Goal: Task Accomplishment & Management: Use online tool/utility

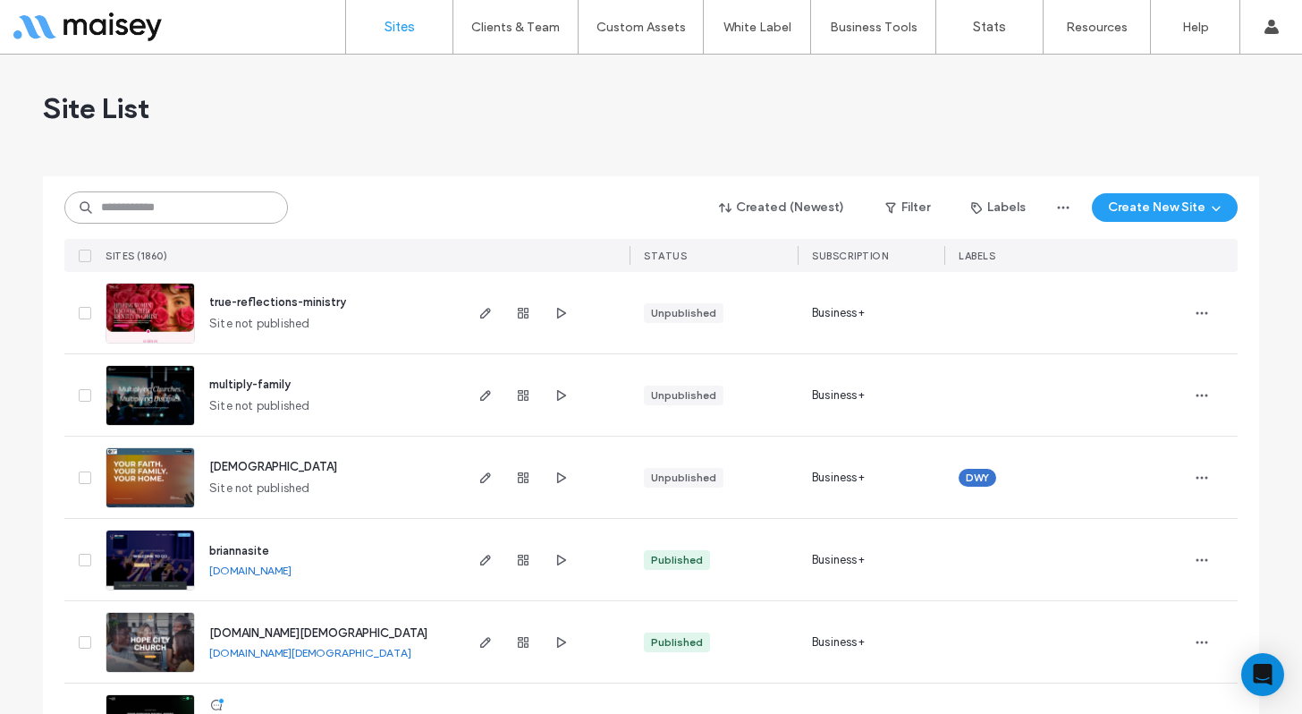
click at [219, 215] on input at bounding box center [176, 207] width 224 height 32
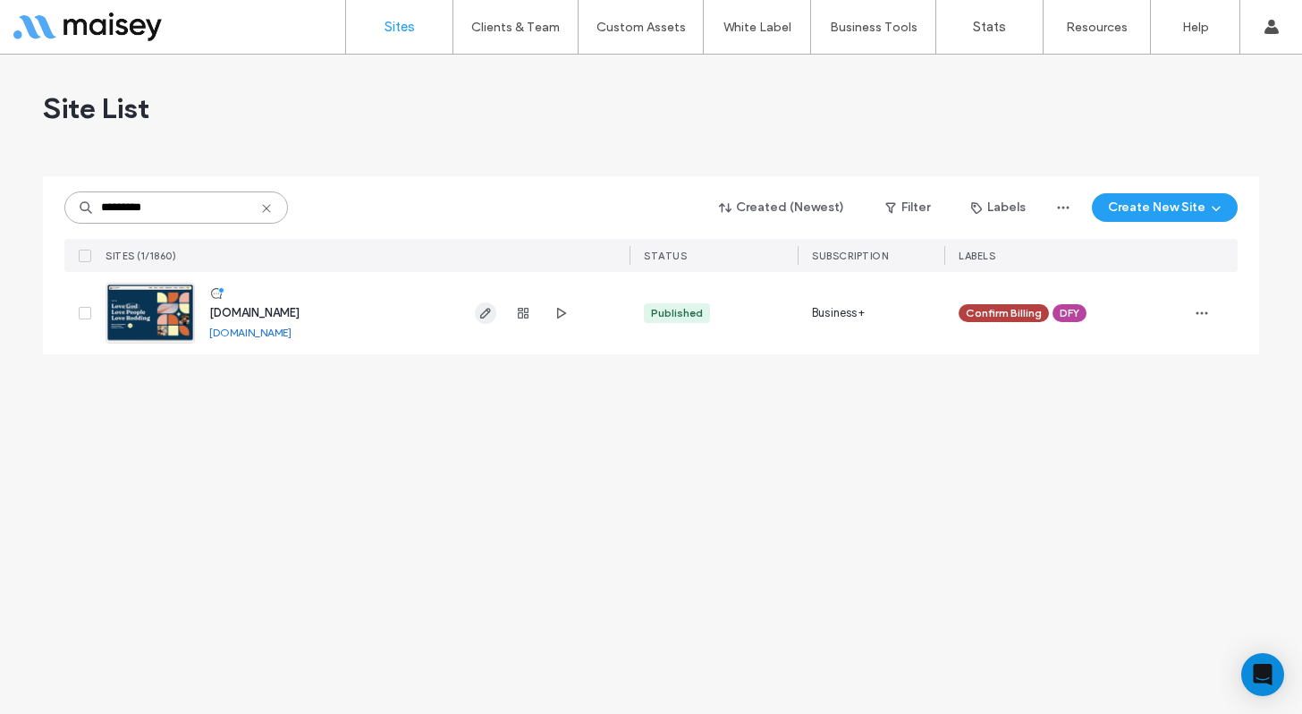
type input "*********"
click at [480, 316] on use "button" at bounding box center [485, 313] width 11 height 11
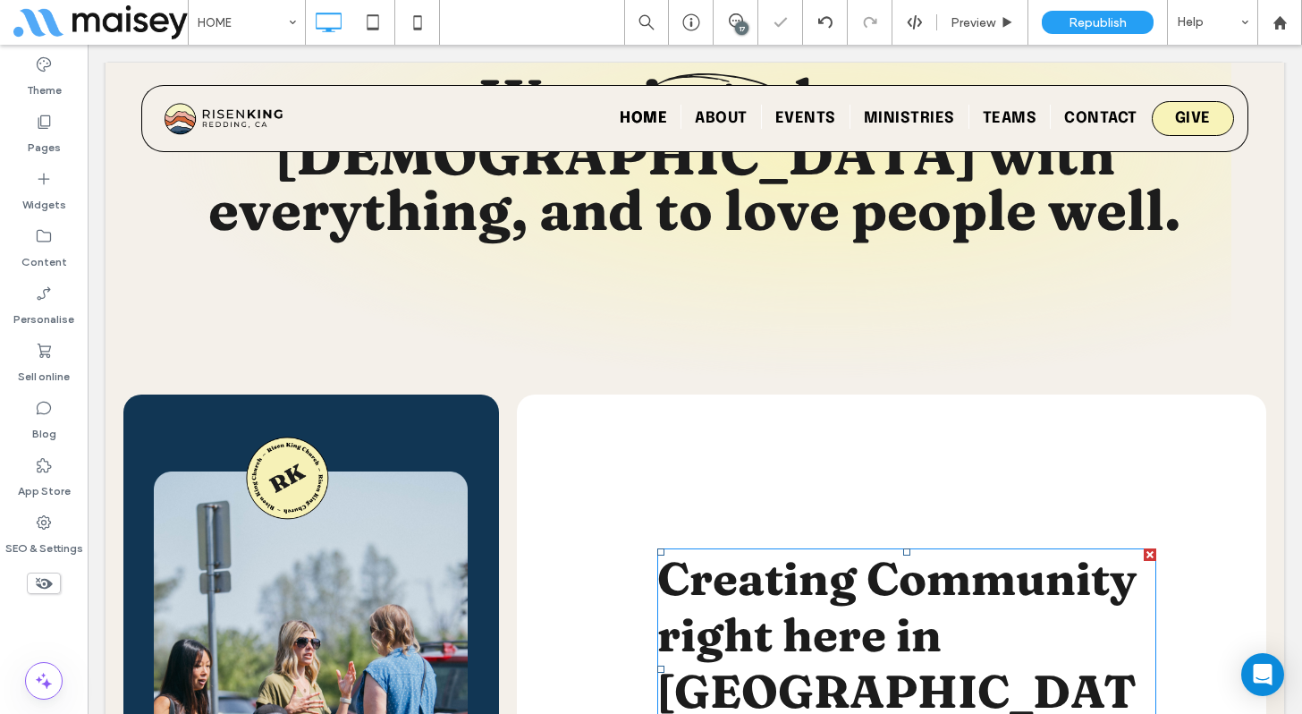
scroll to position [1187, 0]
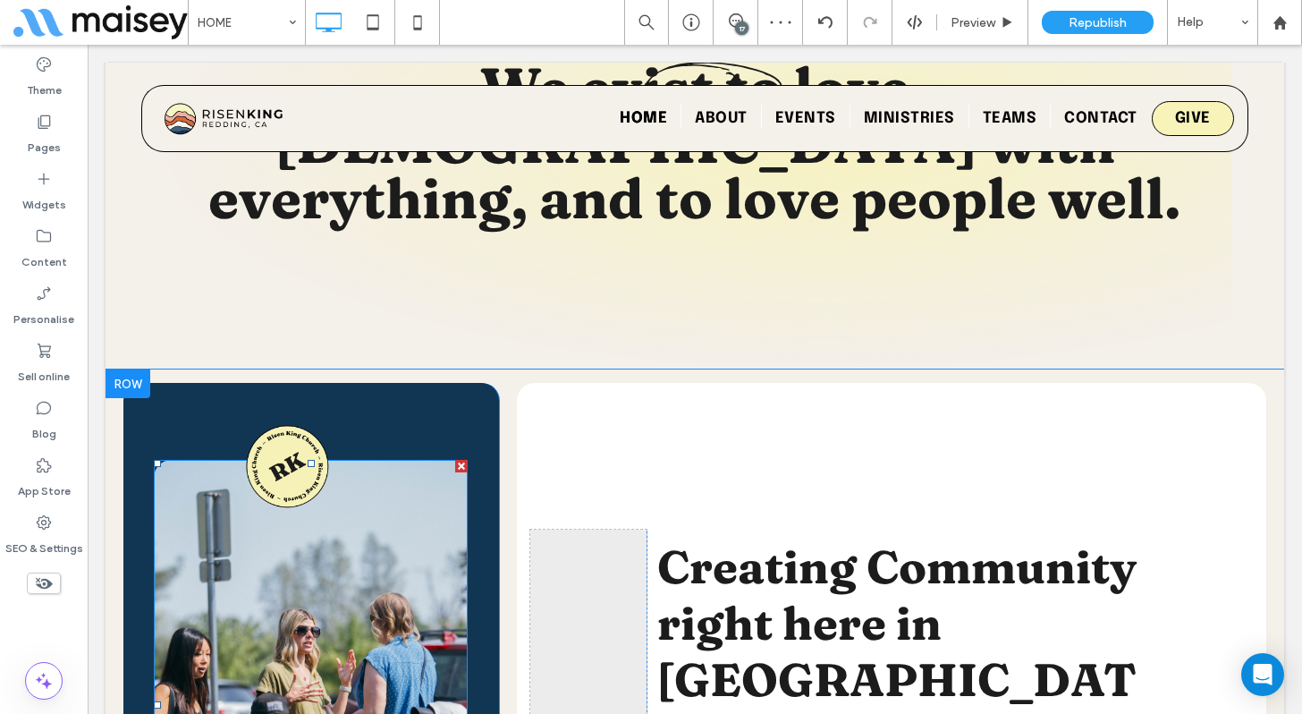
click at [390, 460] on img at bounding box center [311, 705] width 314 height 490
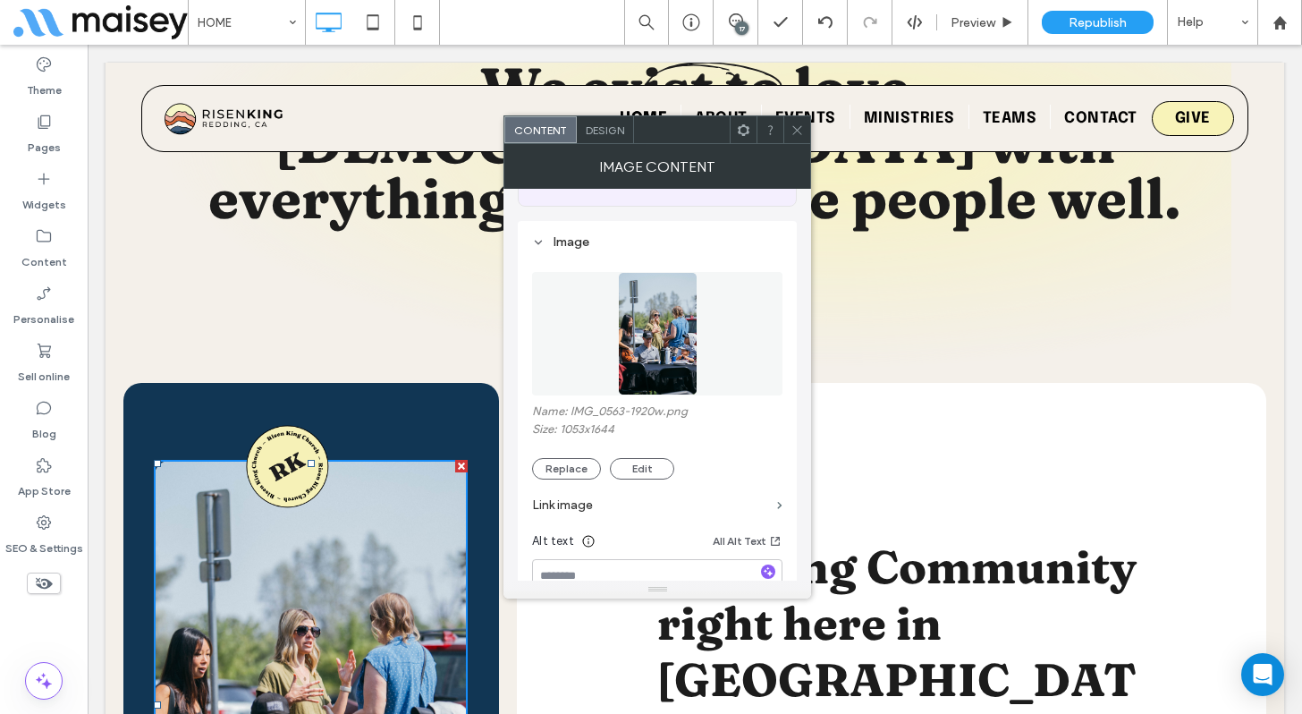
scroll to position [145, 0]
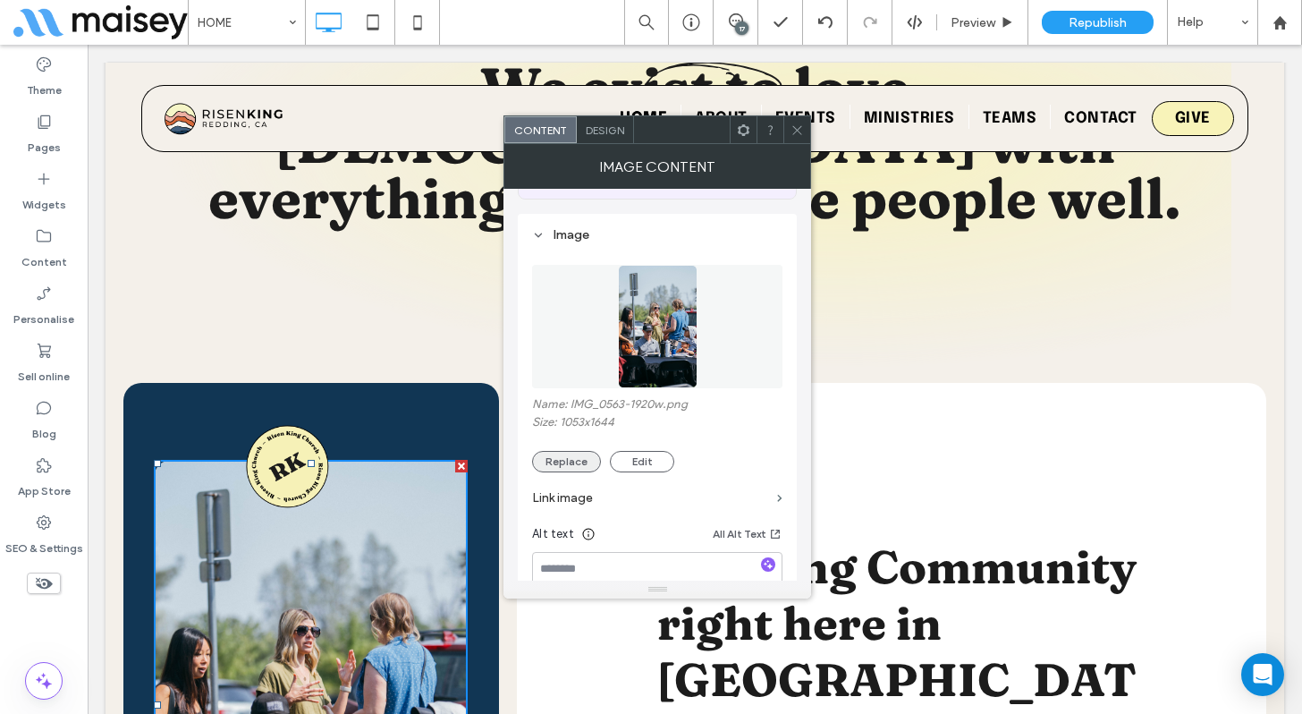
click at [563, 465] on button "Replace" at bounding box center [566, 461] width 69 height 21
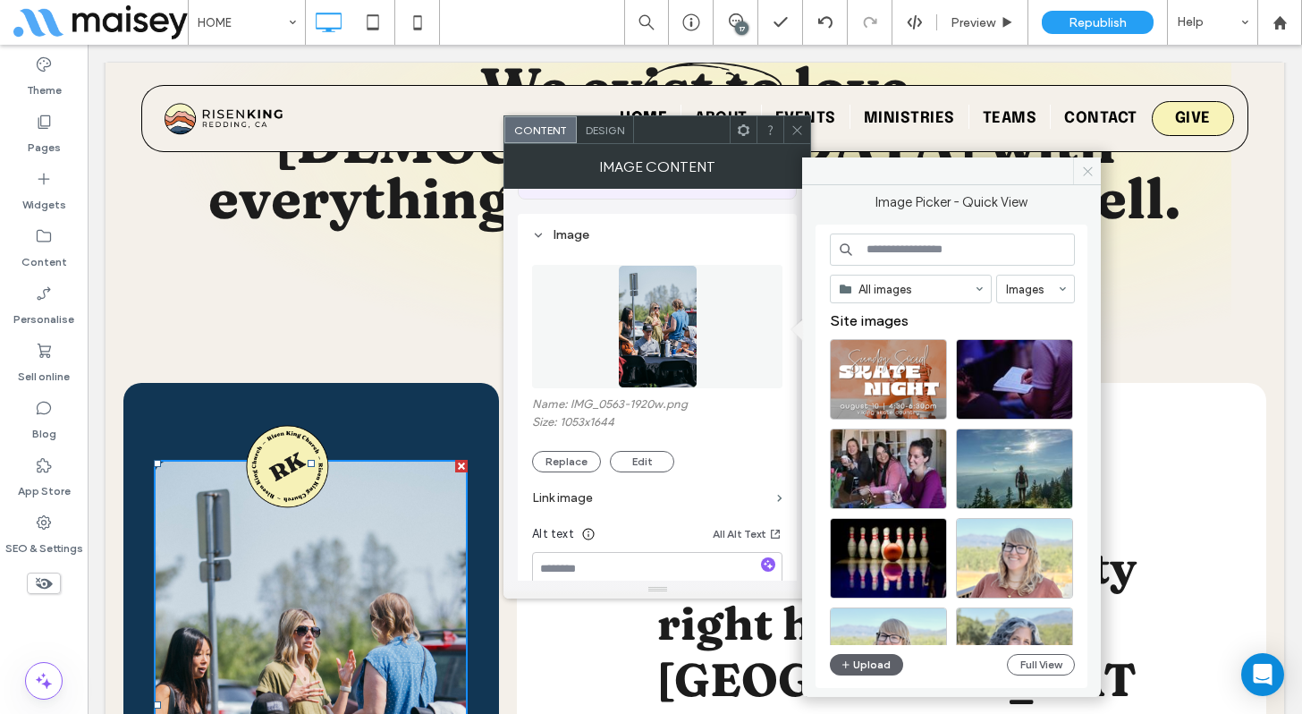
click at [1088, 169] on icon at bounding box center [1087, 171] width 13 height 13
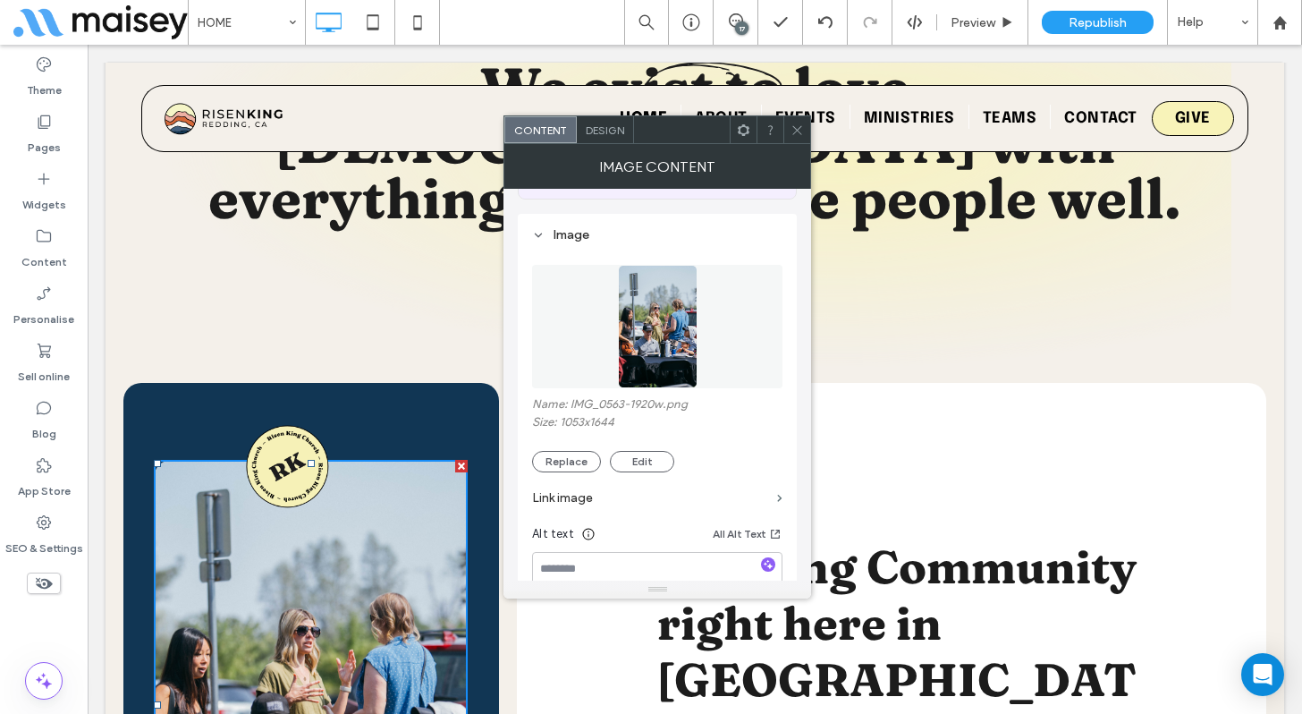
click at [802, 130] on icon at bounding box center [797, 129] width 13 height 13
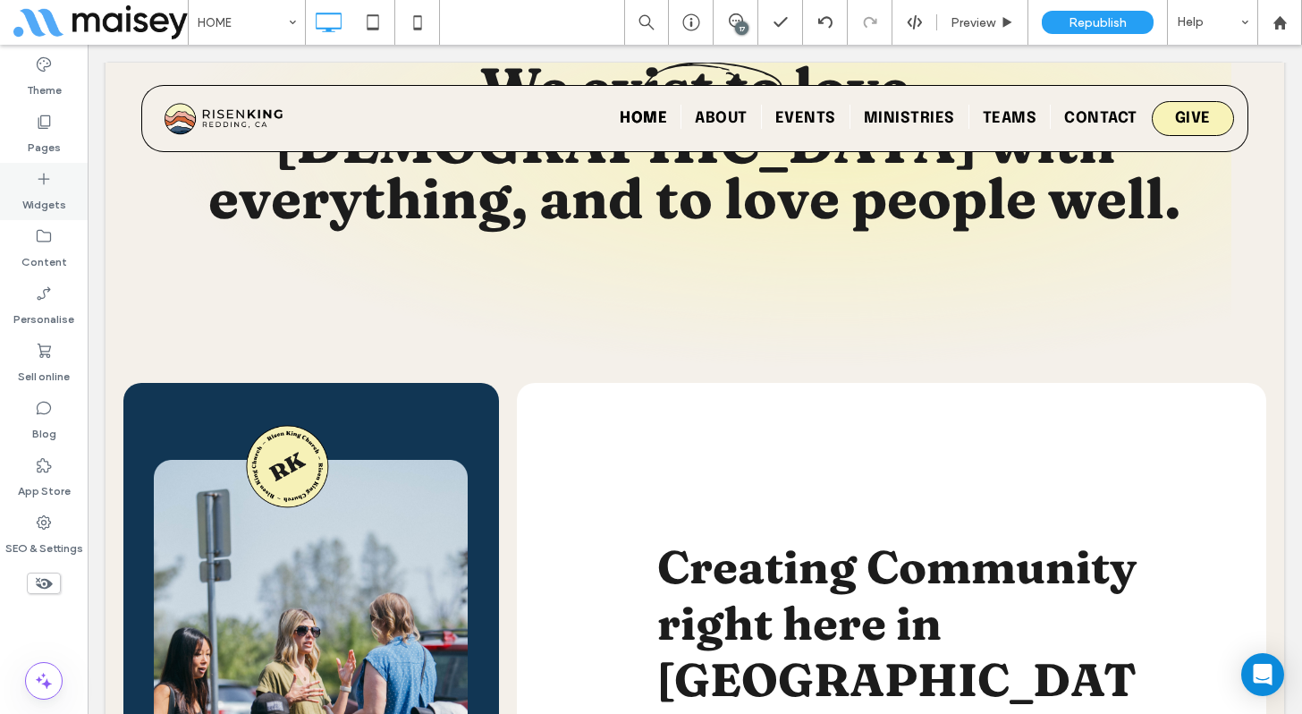
click at [44, 192] on label "Widgets" at bounding box center [44, 200] width 44 height 25
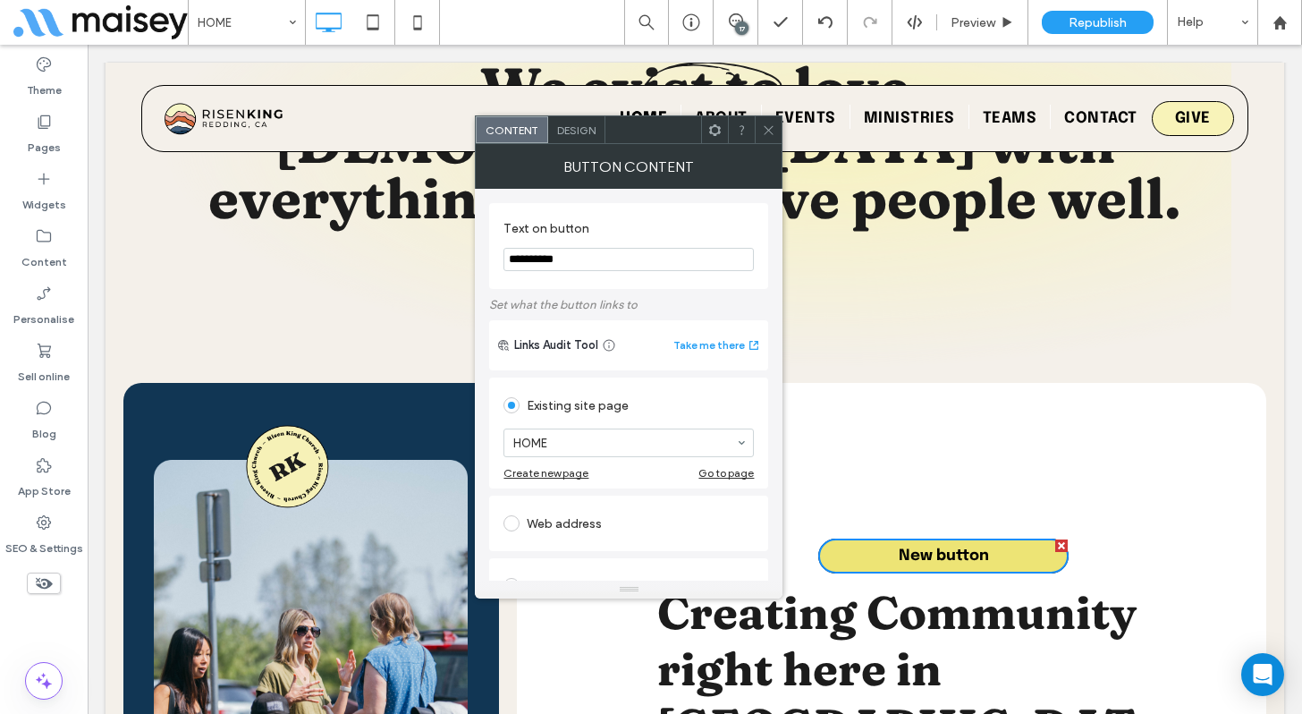
click at [1063, 539] on div at bounding box center [1061, 545] width 13 height 13
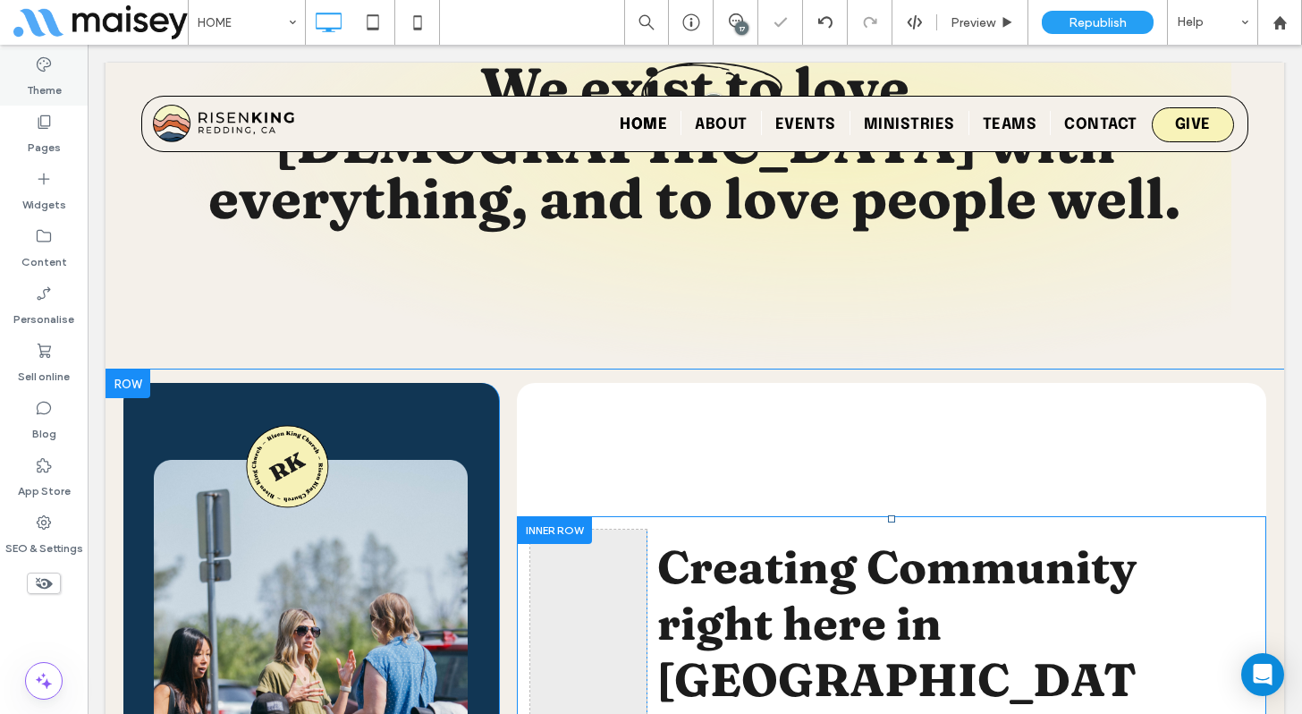
click at [51, 81] on label "Theme" at bounding box center [44, 85] width 35 height 25
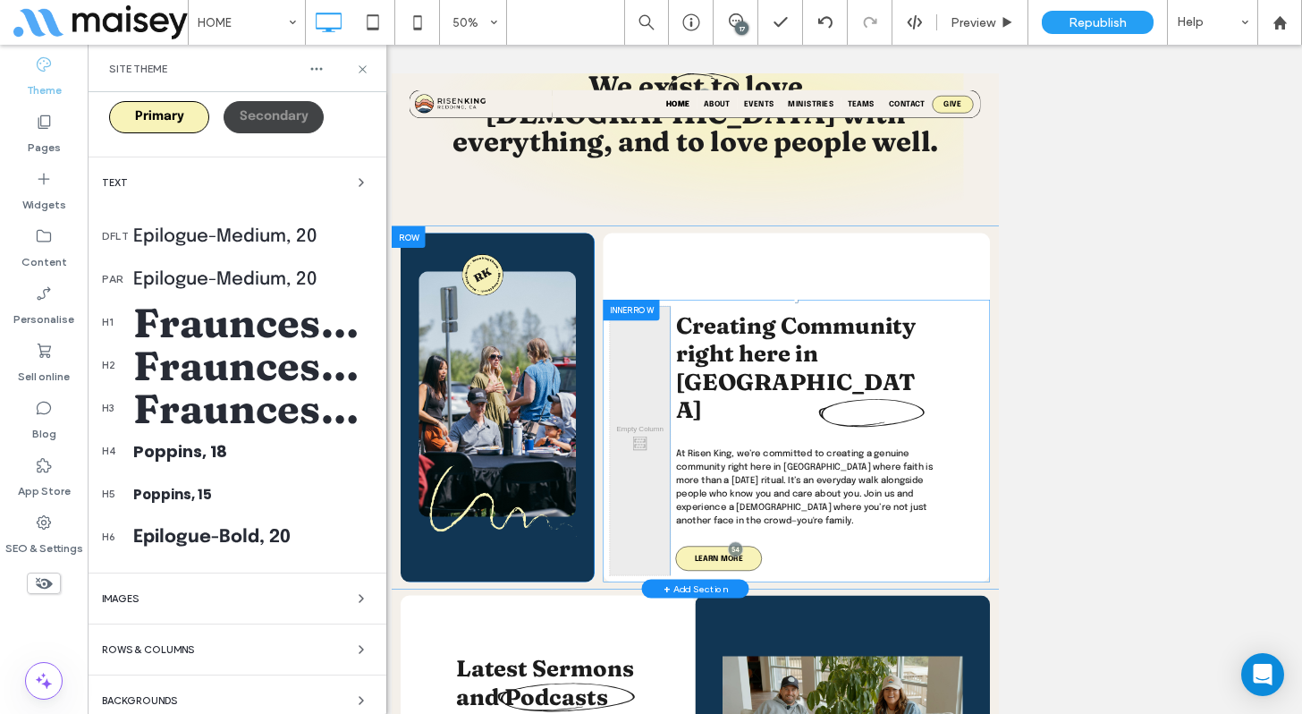
scroll to position [179, 0]
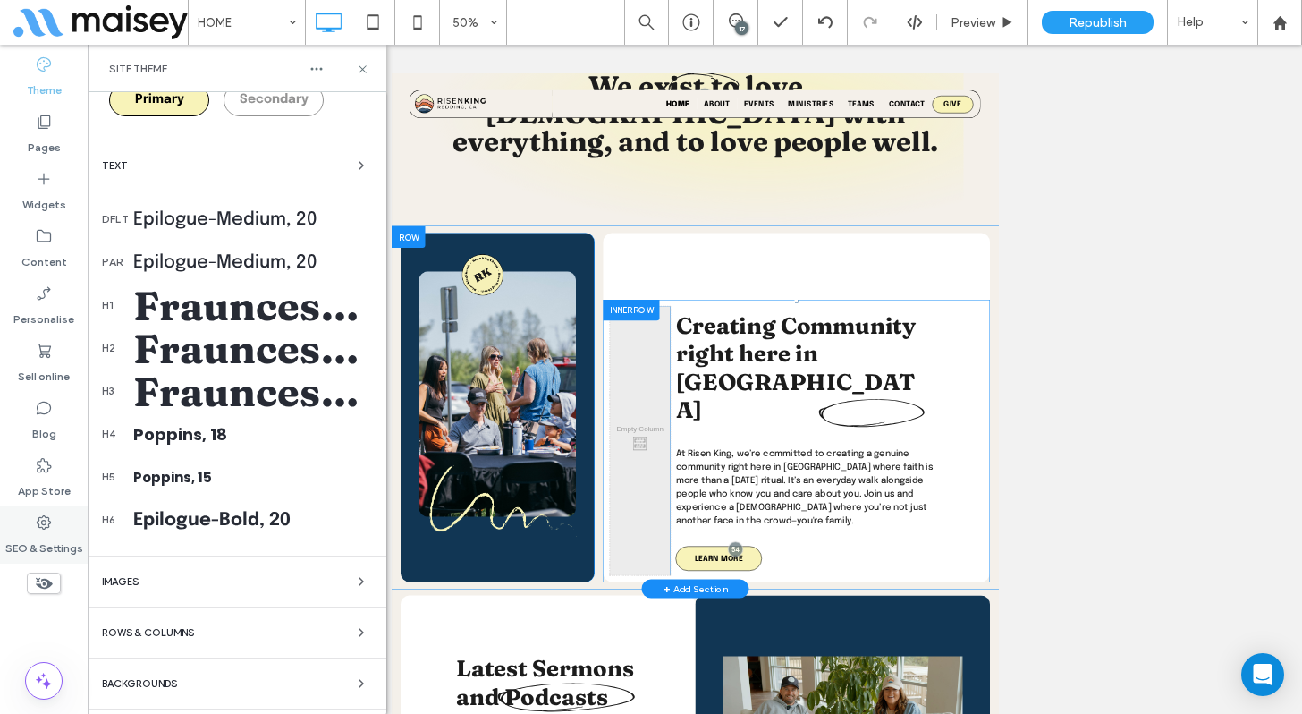
click at [47, 527] on use at bounding box center [44, 522] width 14 height 14
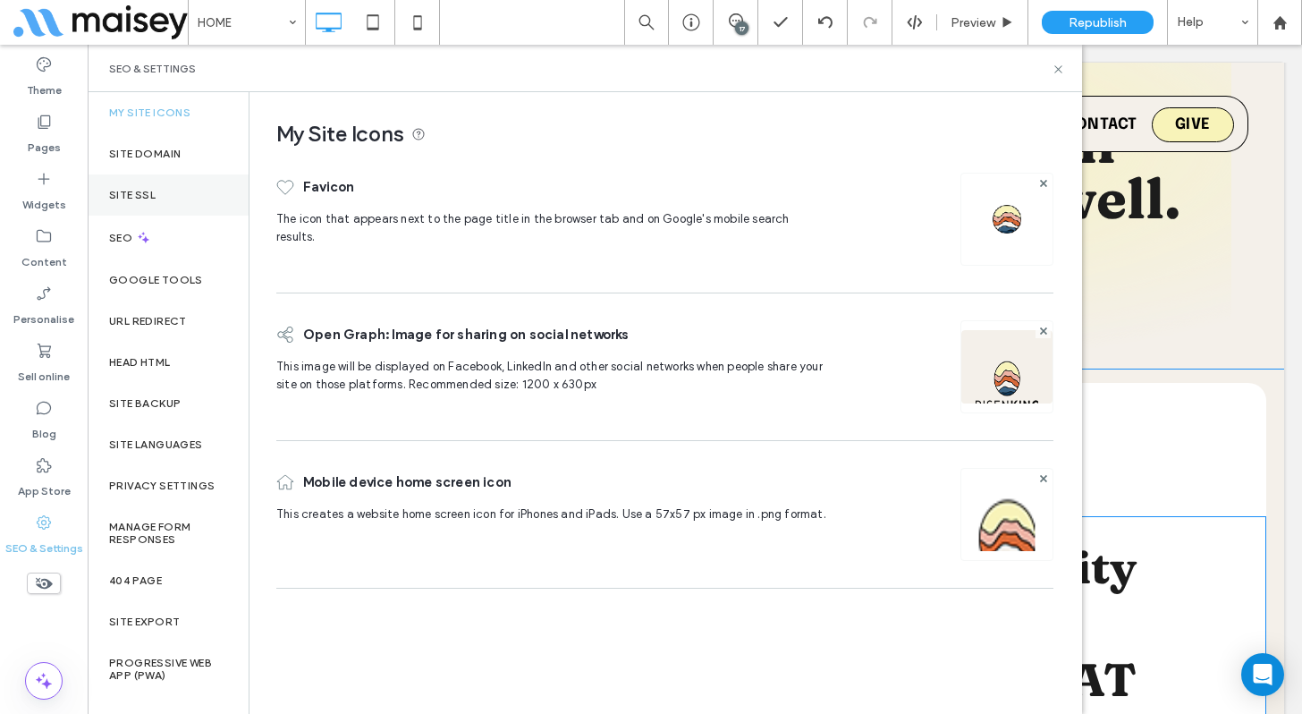
click at [148, 199] on label "Site SSL" at bounding box center [132, 195] width 47 height 13
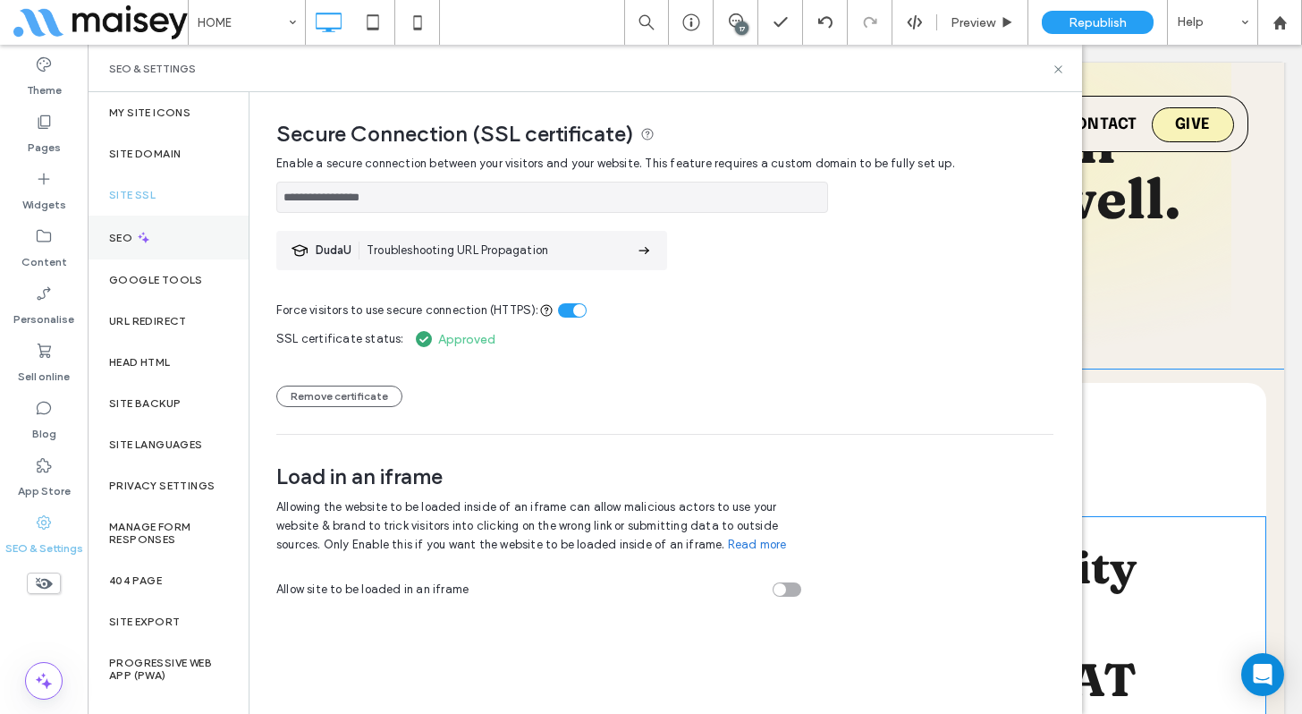
click at [127, 228] on div "SEO" at bounding box center [168, 238] width 161 height 44
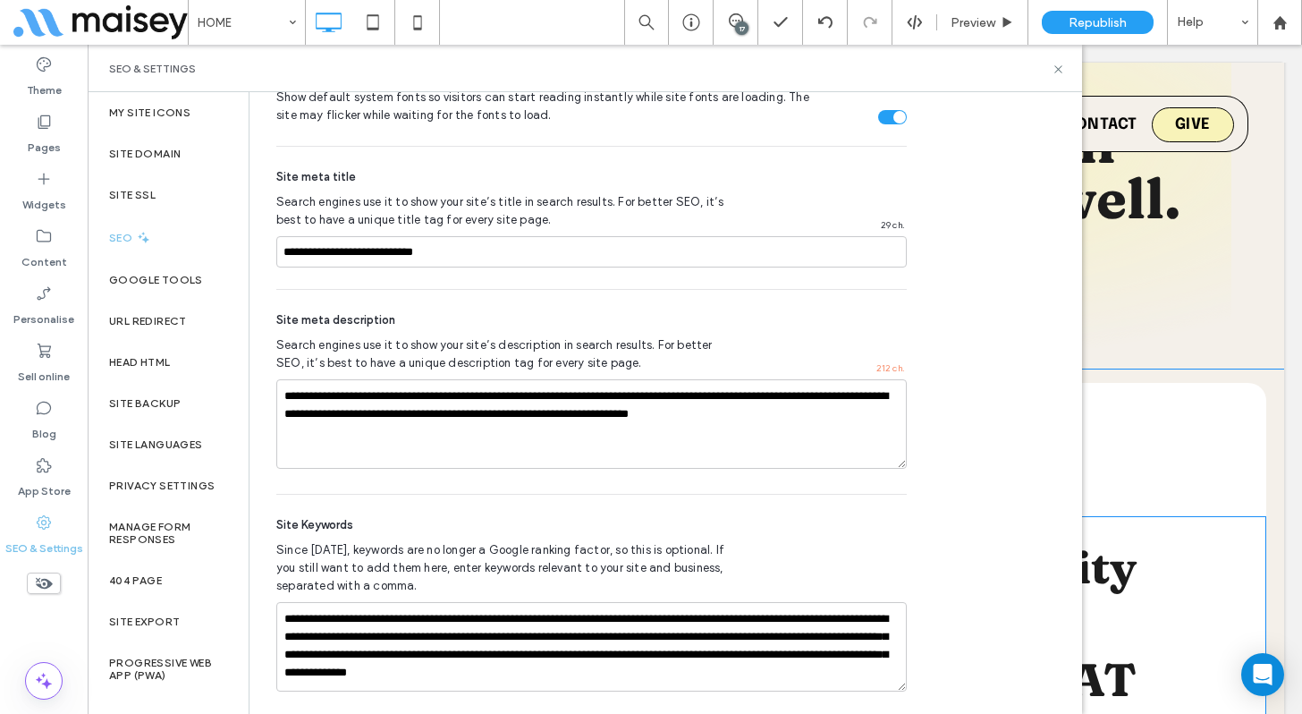
scroll to position [1057, 0]
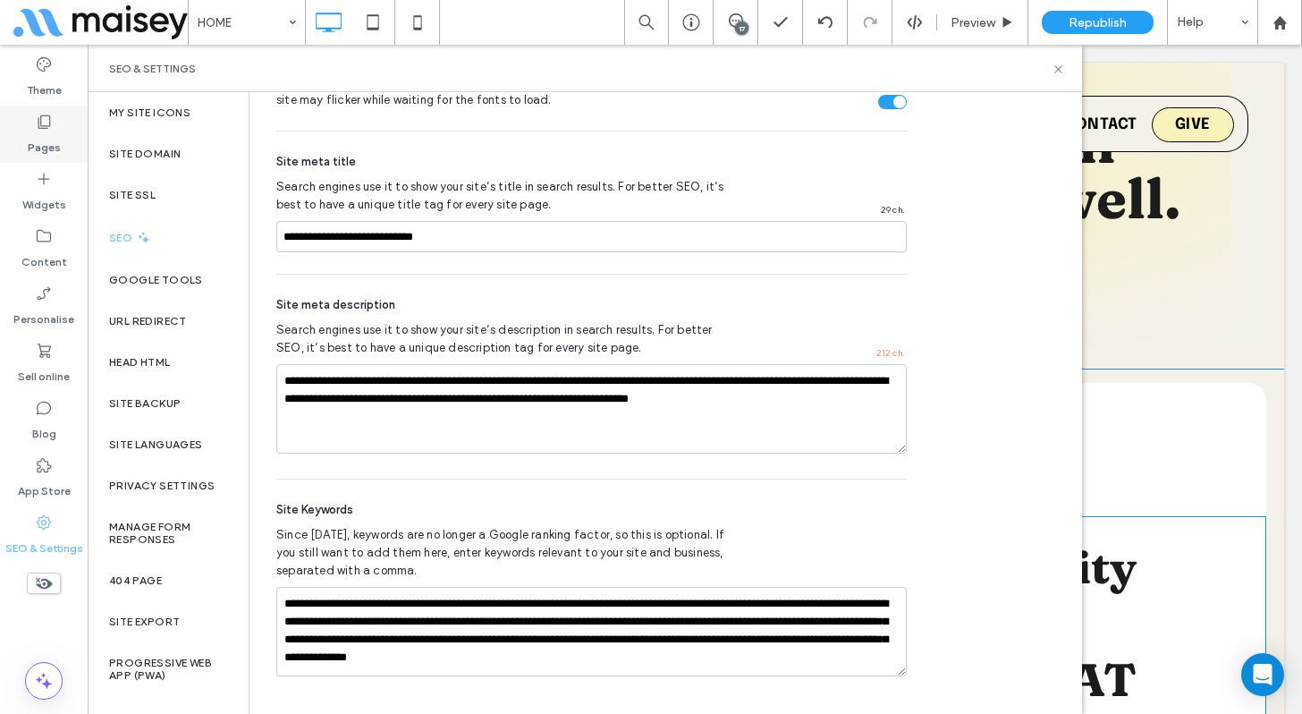
click at [46, 130] on icon at bounding box center [44, 122] width 18 height 18
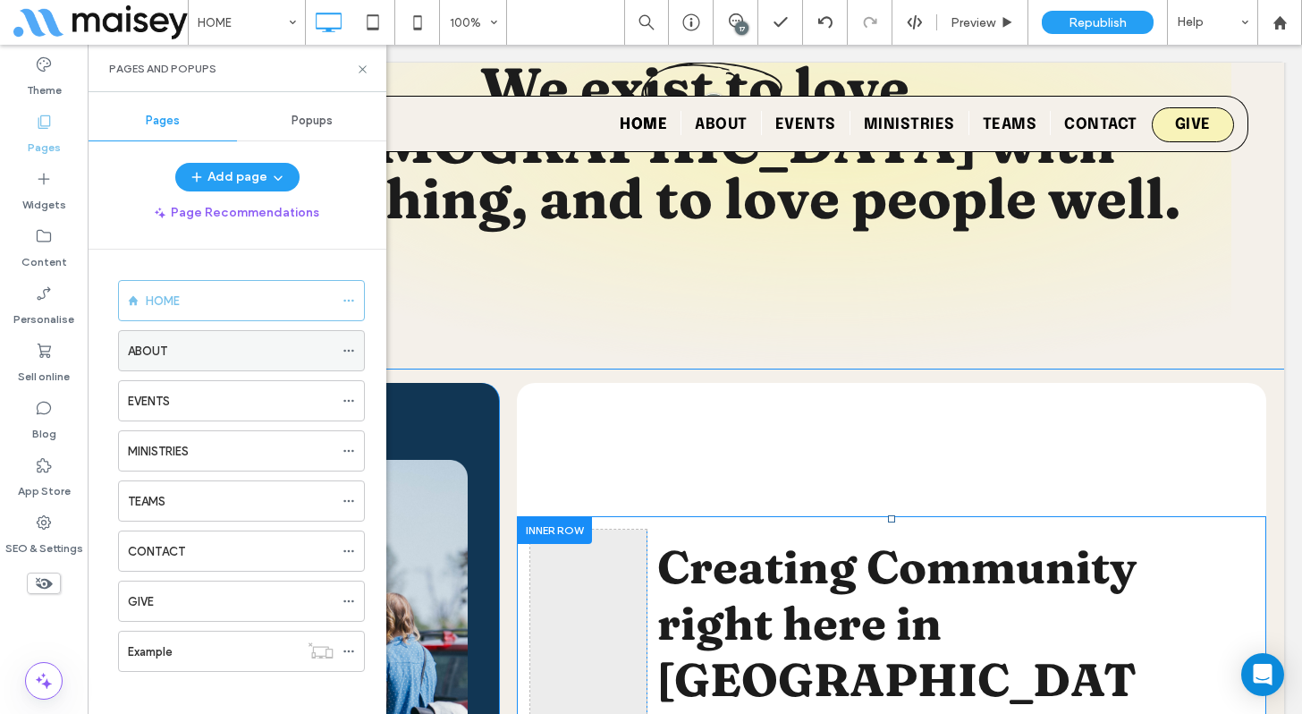
click at [347, 350] on icon at bounding box center [349, 350] width 13 height 13
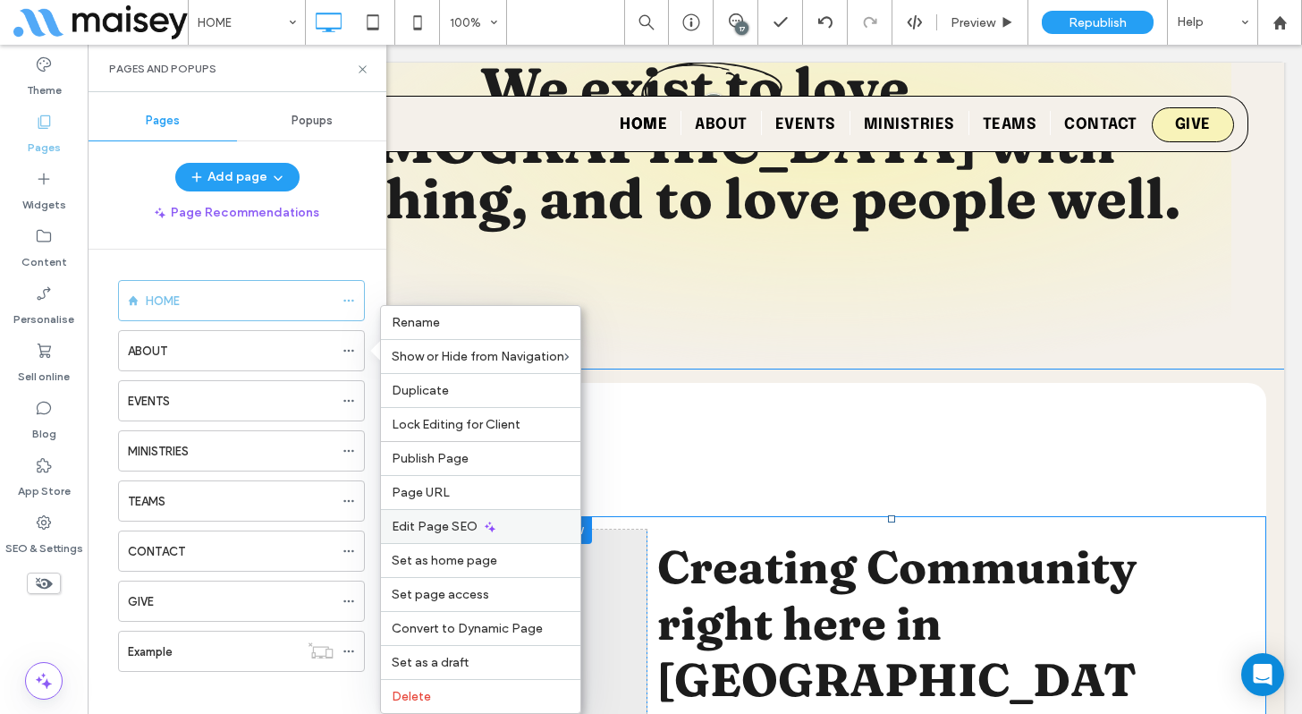
click at [431, 529] on span "Edit Page SEO" at bounding box center [435, 526] width 86 height 15
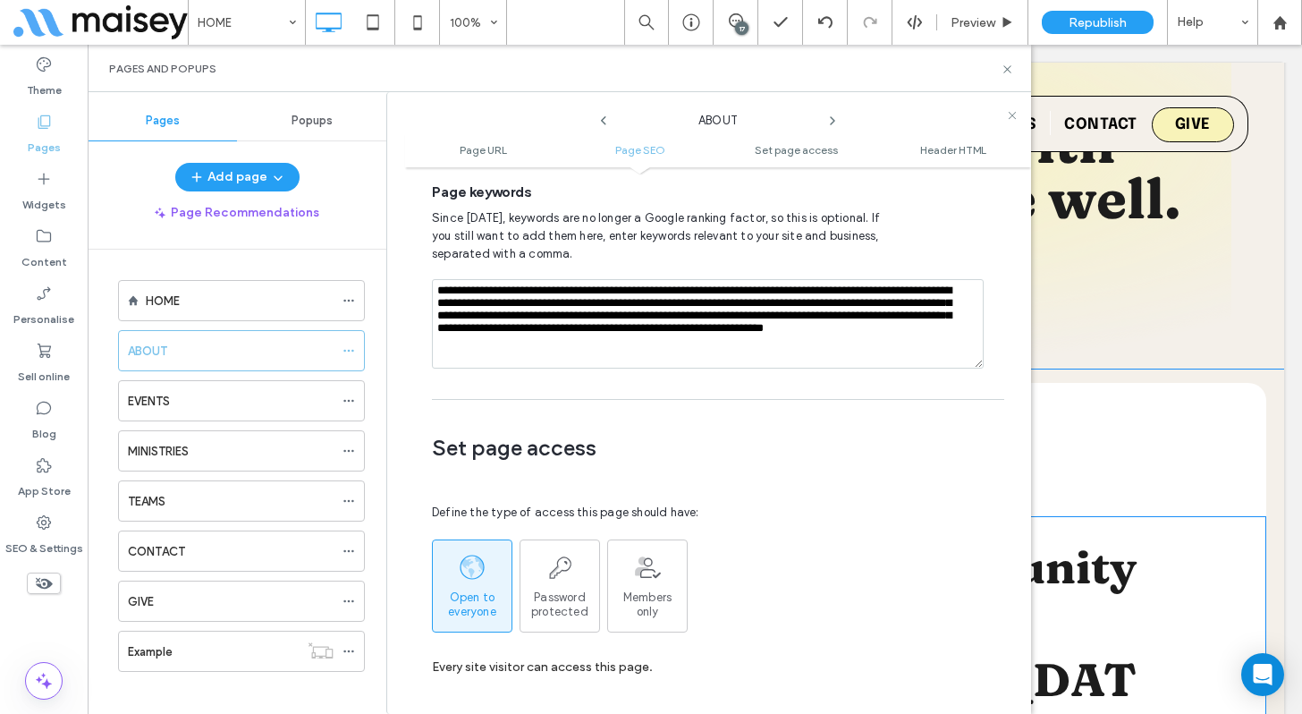
scroll to position [1142, 0]
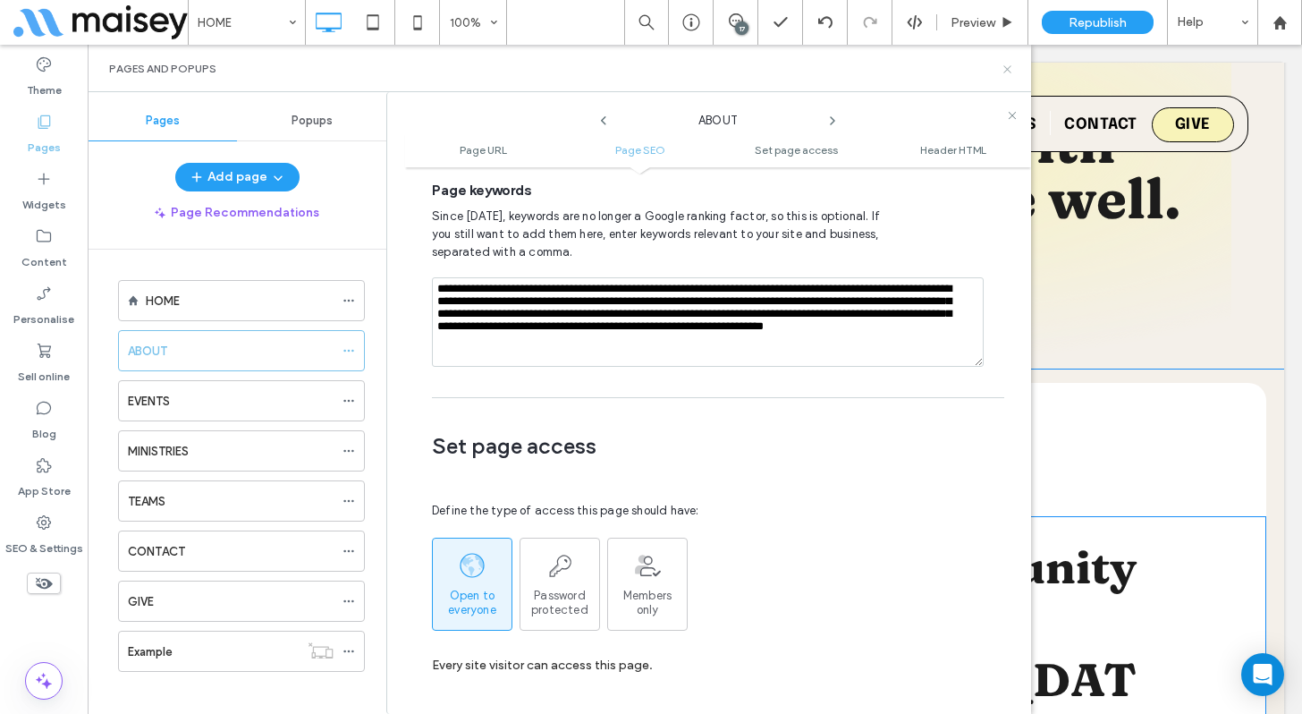
click at [1007, 71] on icon at bounding box center [1007, 69] width 13 height 13
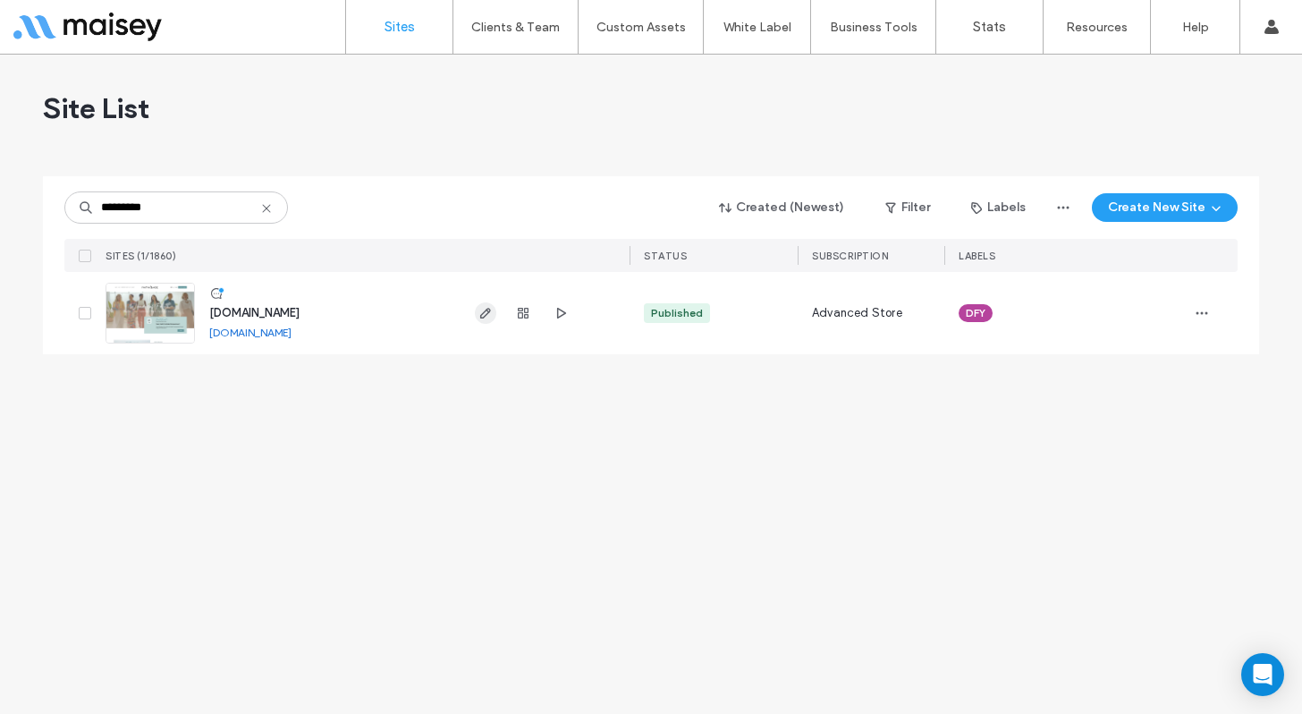
type input "*********"
click at [485, 313] on icon "button" at bounding box center [485, 313] width 14 height 14
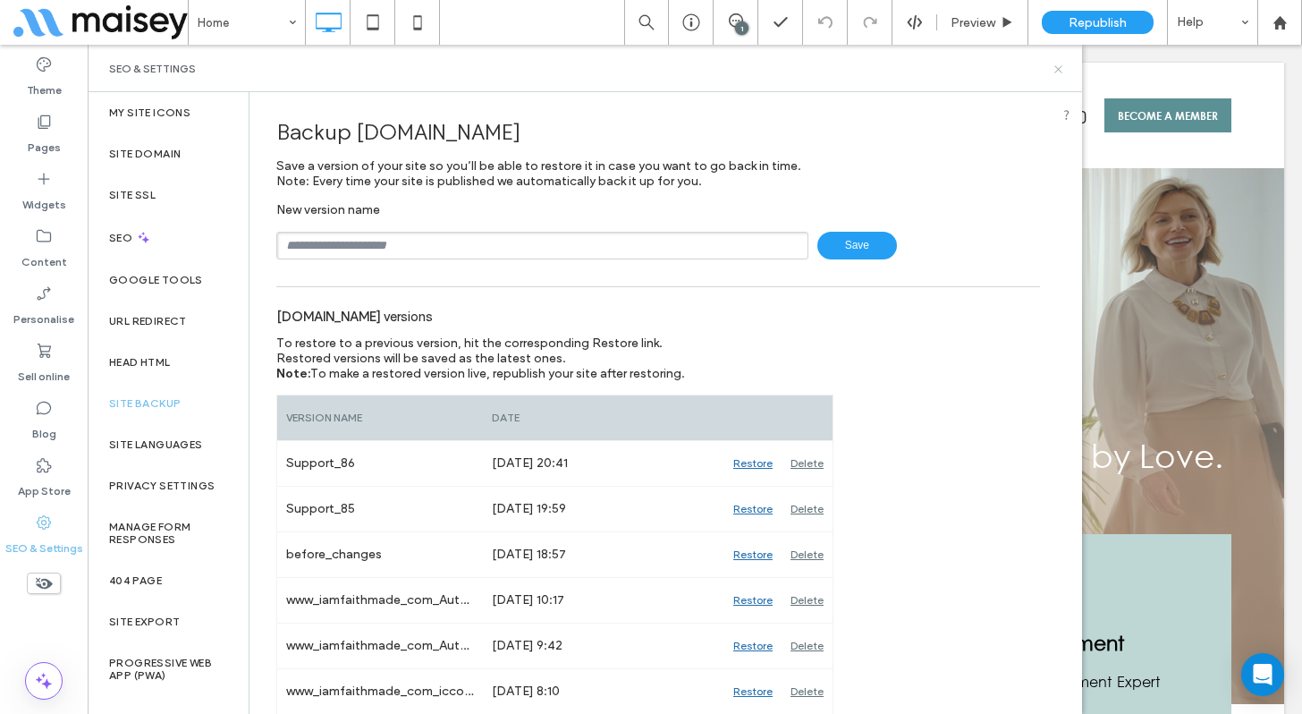
click at [1056, 68] on icon at bounding box center [1058, 69] width 13 height 13
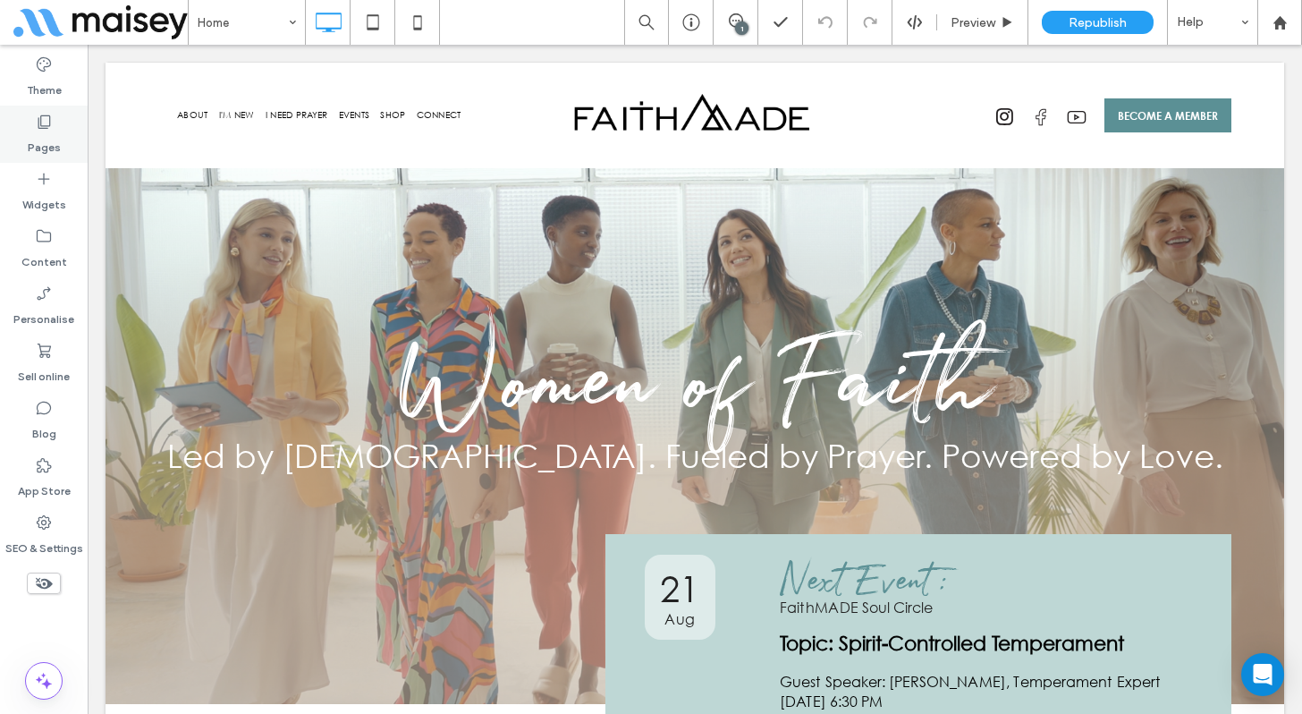
click at [42, 123] on icon at bounding box center [44, 122] width 18 height 18
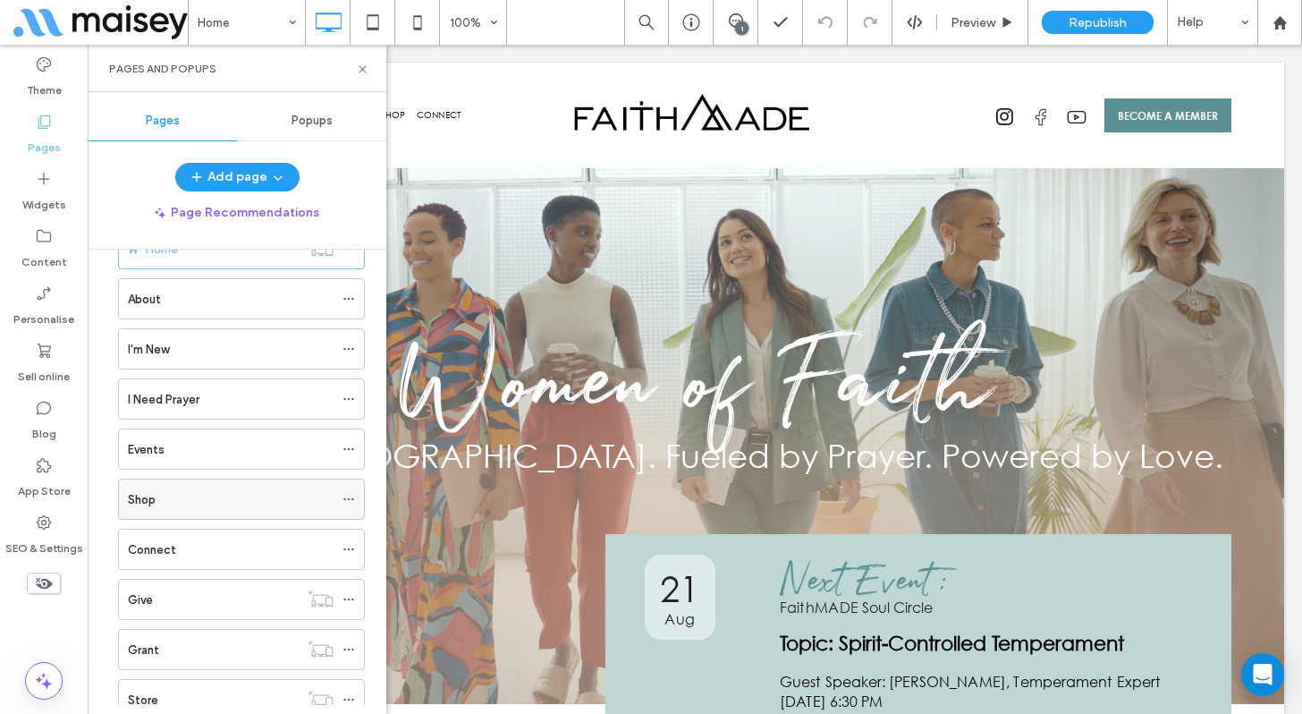
scroll to position [71, 0]
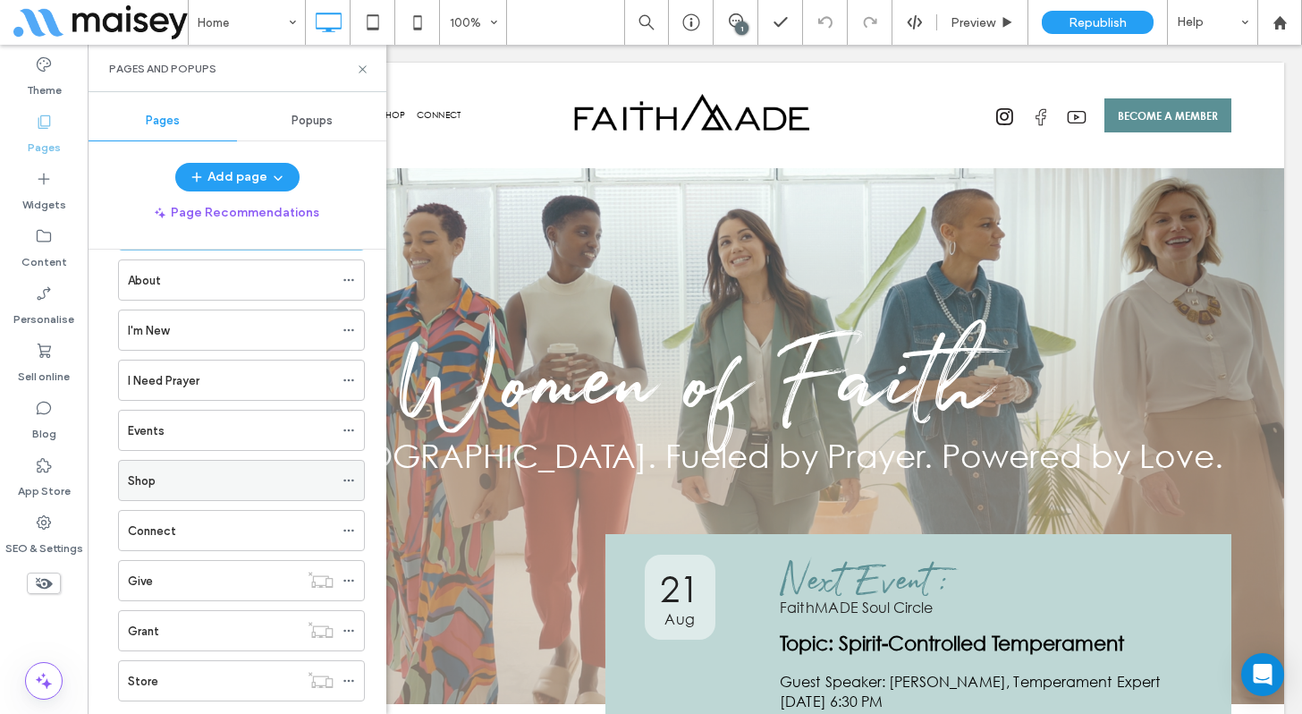
click at [235, 486] on div "Shop" at bounding box center [231, 480] width 206 height 19
click at [364, 69] on icon at bounding box center [362, 69] width 13 height 13
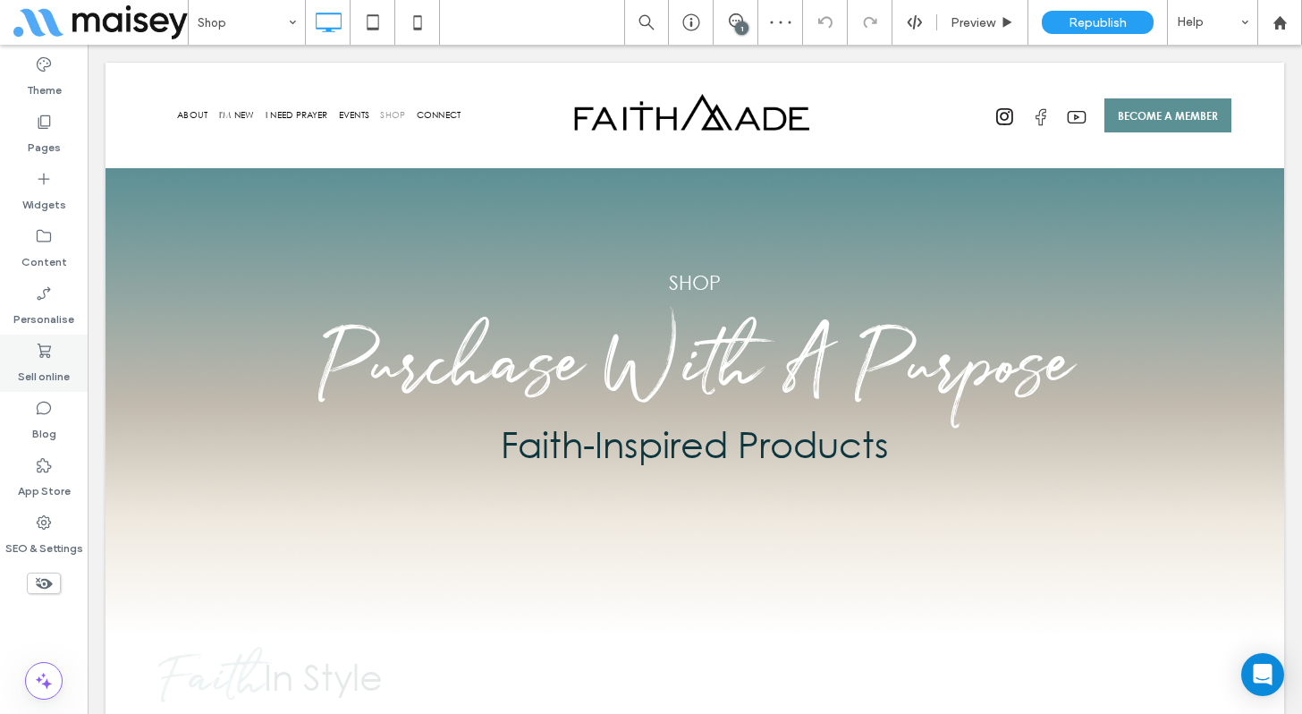
click at [42, 371] on label "Sell online" at bounding box center [44, 371] width 52 height 25
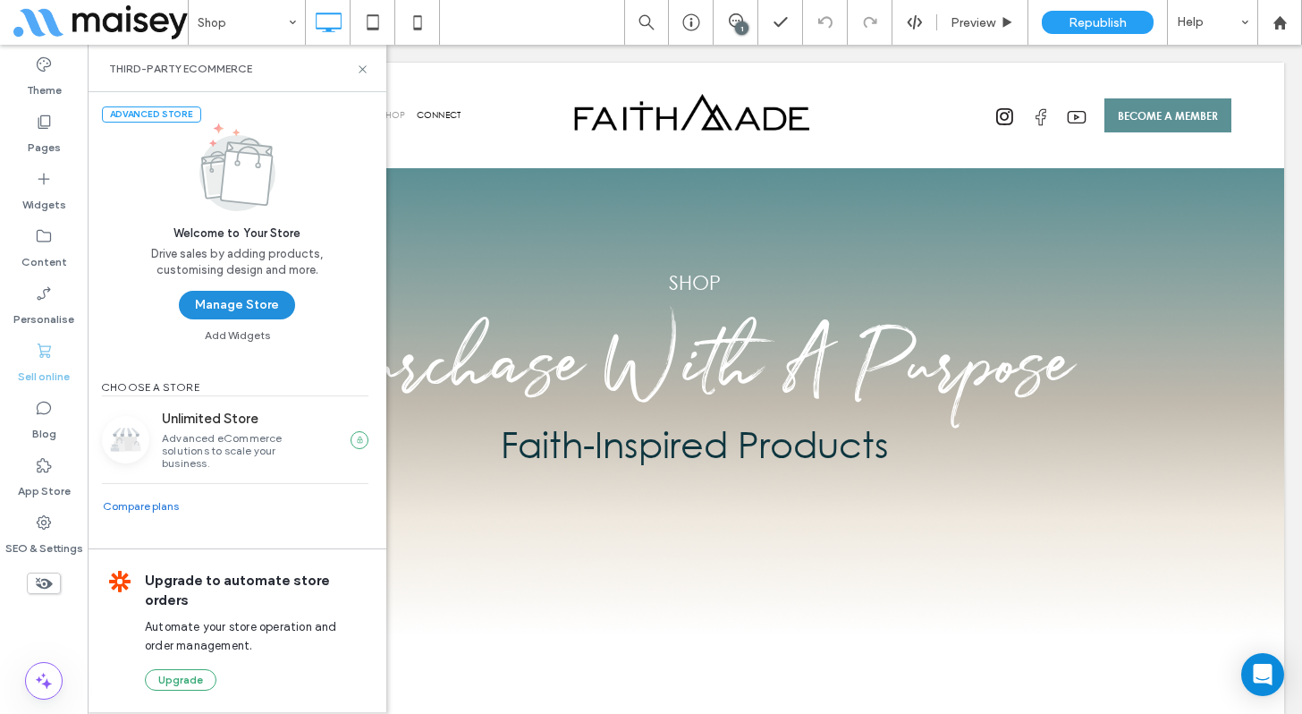
click at [230, 309] on button "Manage Store" at bounding box center [237, 305] width 116 height 29
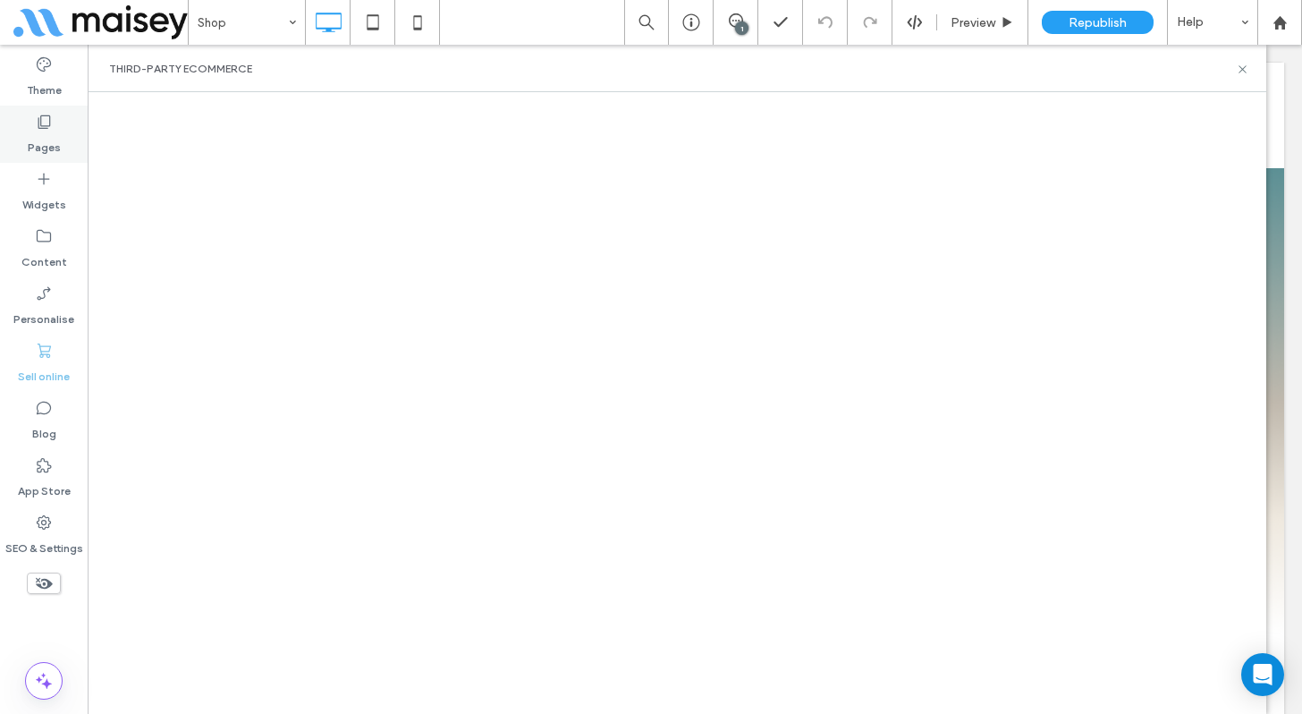
click at [47, 125] on use at bounding box center [44, 121] width 13 height 13
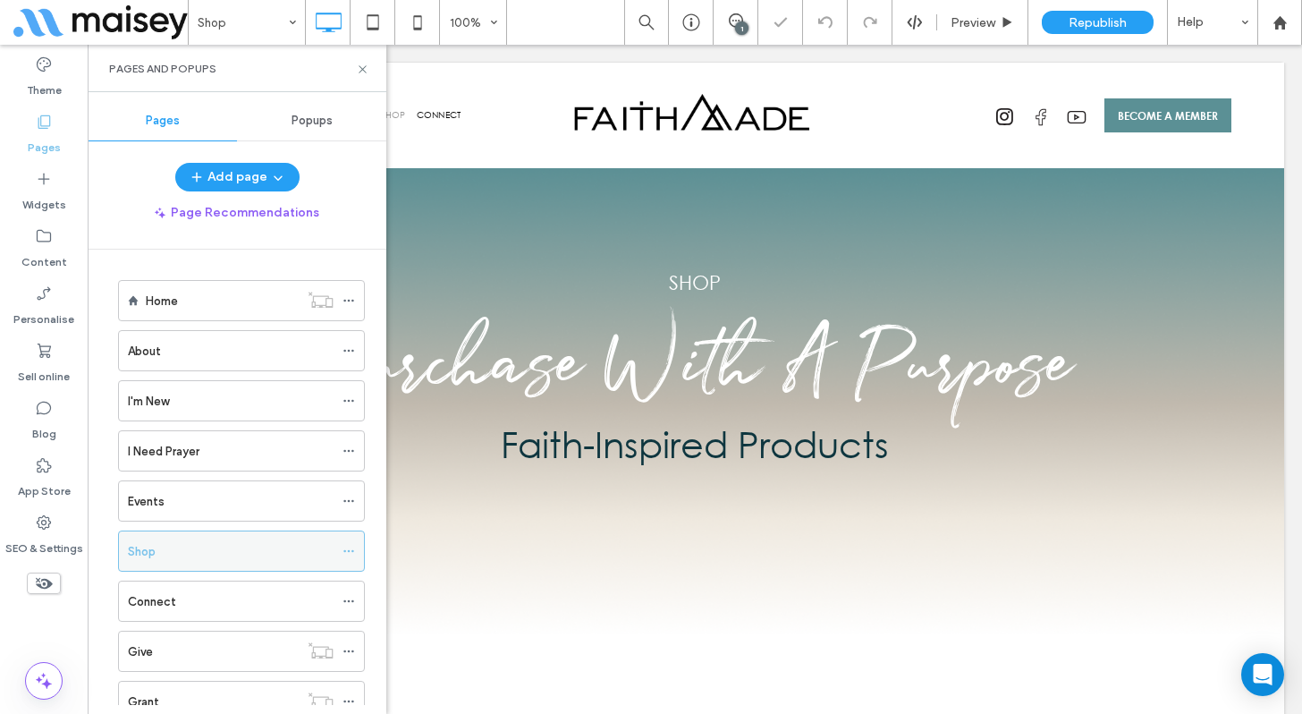
click at [181, 546] on div "Shop" at bounding box center [231, 551] width 206 height 19
click at [362, 63] on div at bounding box center [651, 357] width 1302 height 714
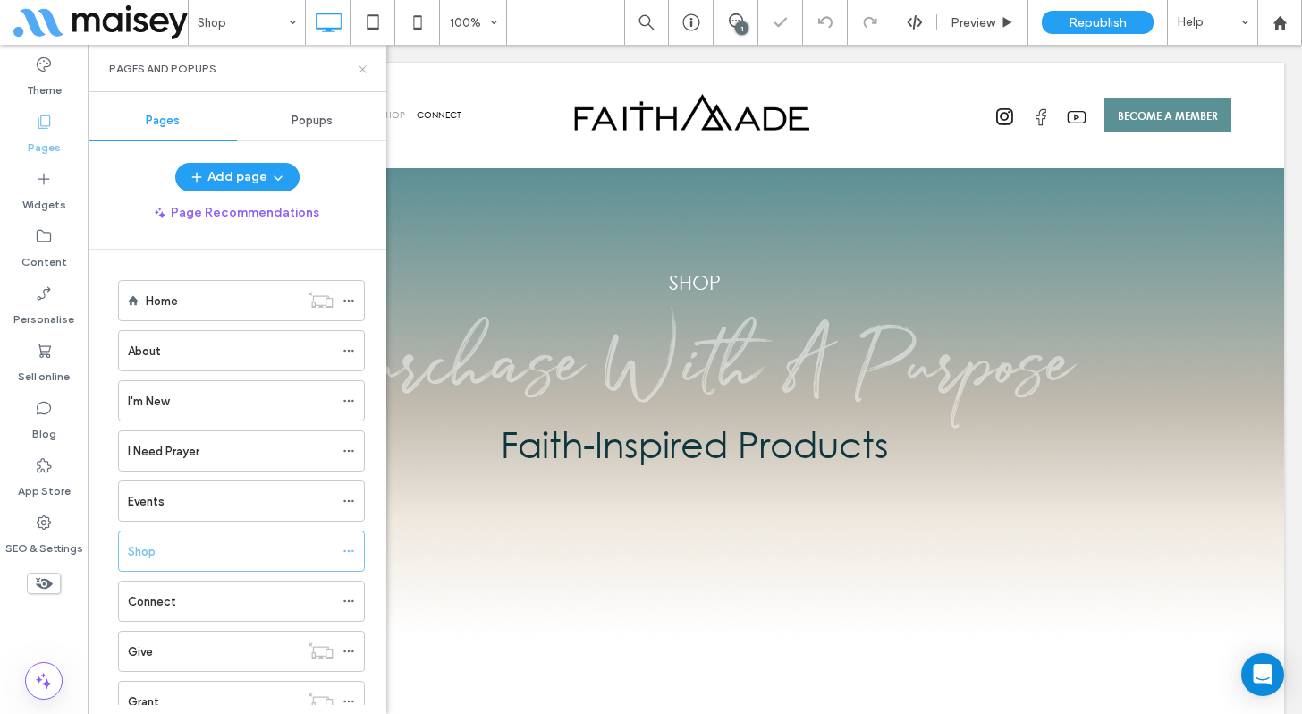
click at [364, 66] on icon at bounding box center [362, 69] width 13 height 13
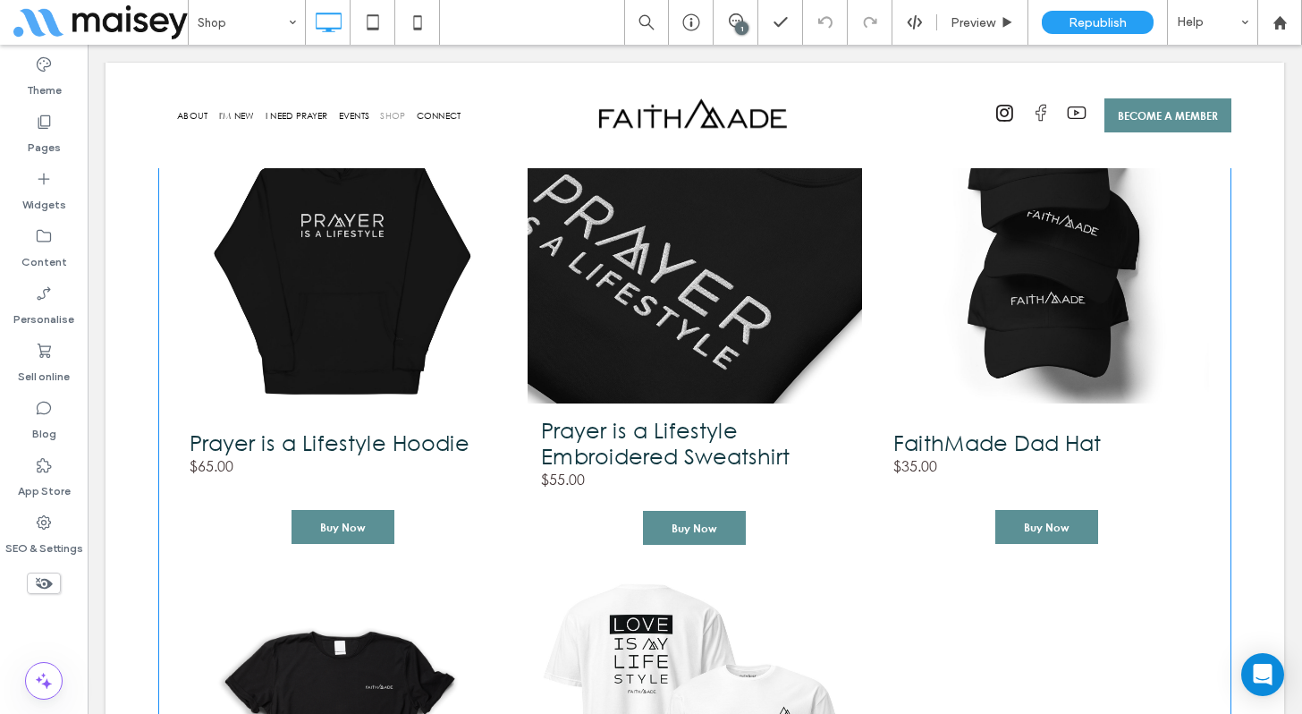
scroll to position [909, 0]
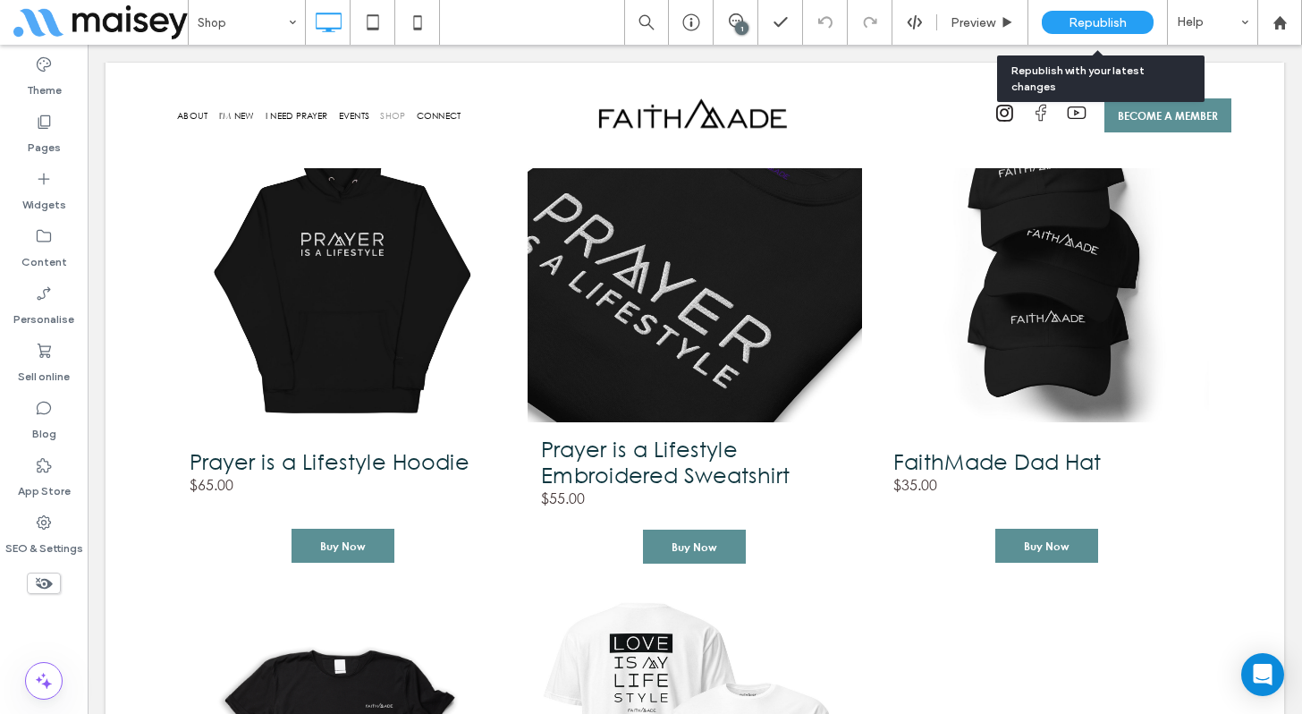
click at [1107, 28] on span "Republish" at bounding box center [1098, 22] width 58 height 15
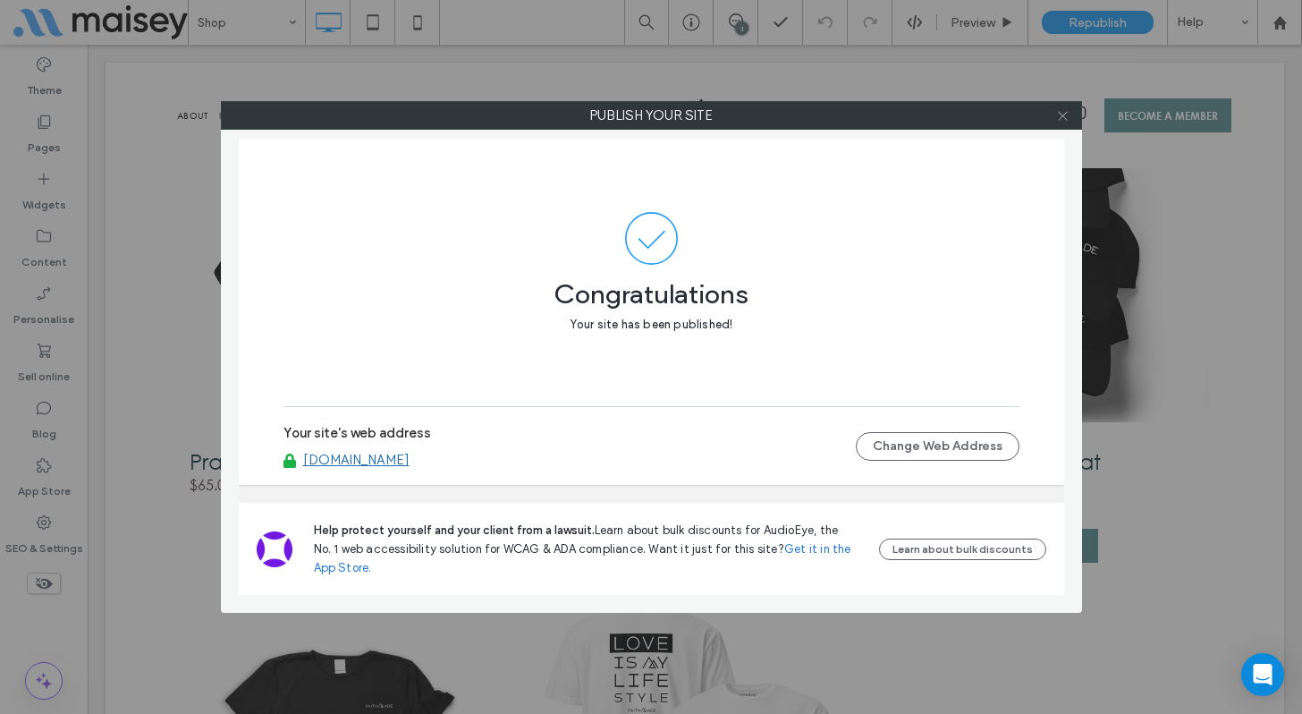
click at [1064, 116] on use at bounding box center [1062, 115] width 9 height 9
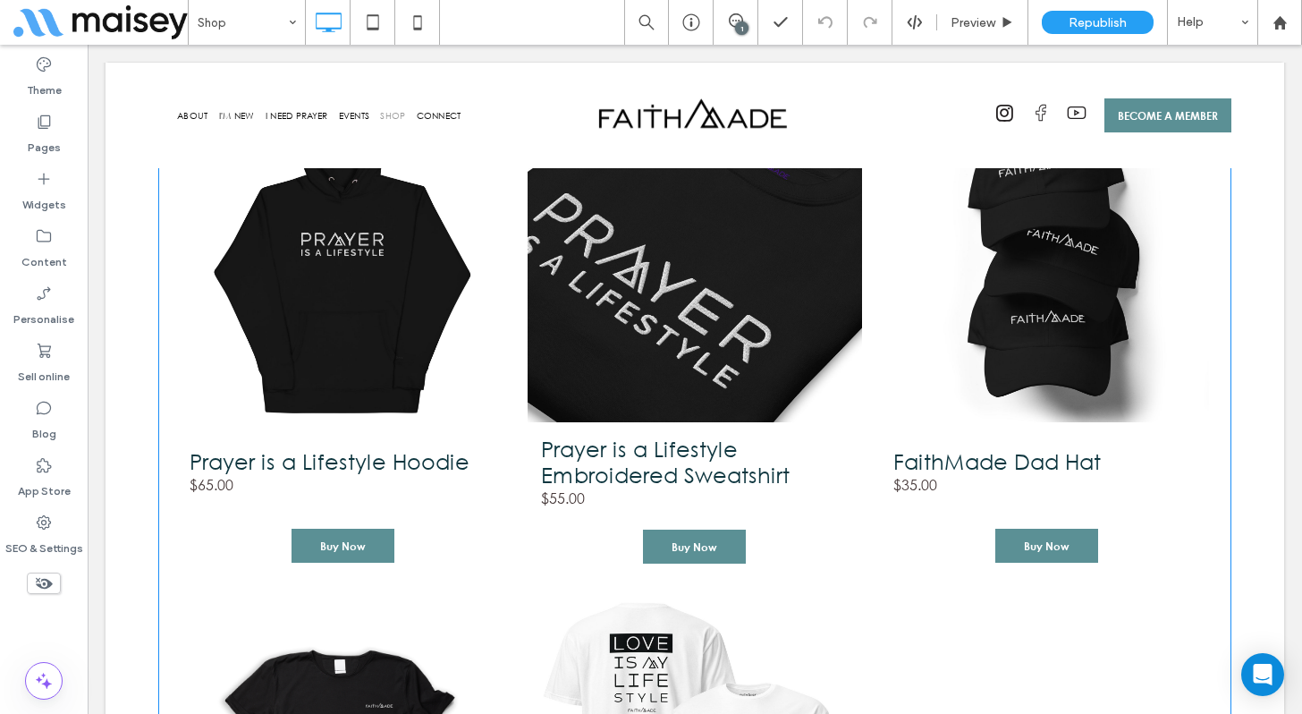
click at [848, 571] on span "Prayer is a Lifestyle Embroidered Sweatshirt SKU 0772604576 $55.00 Buy Now" at bounding box center [695, 496] width 334 height 149
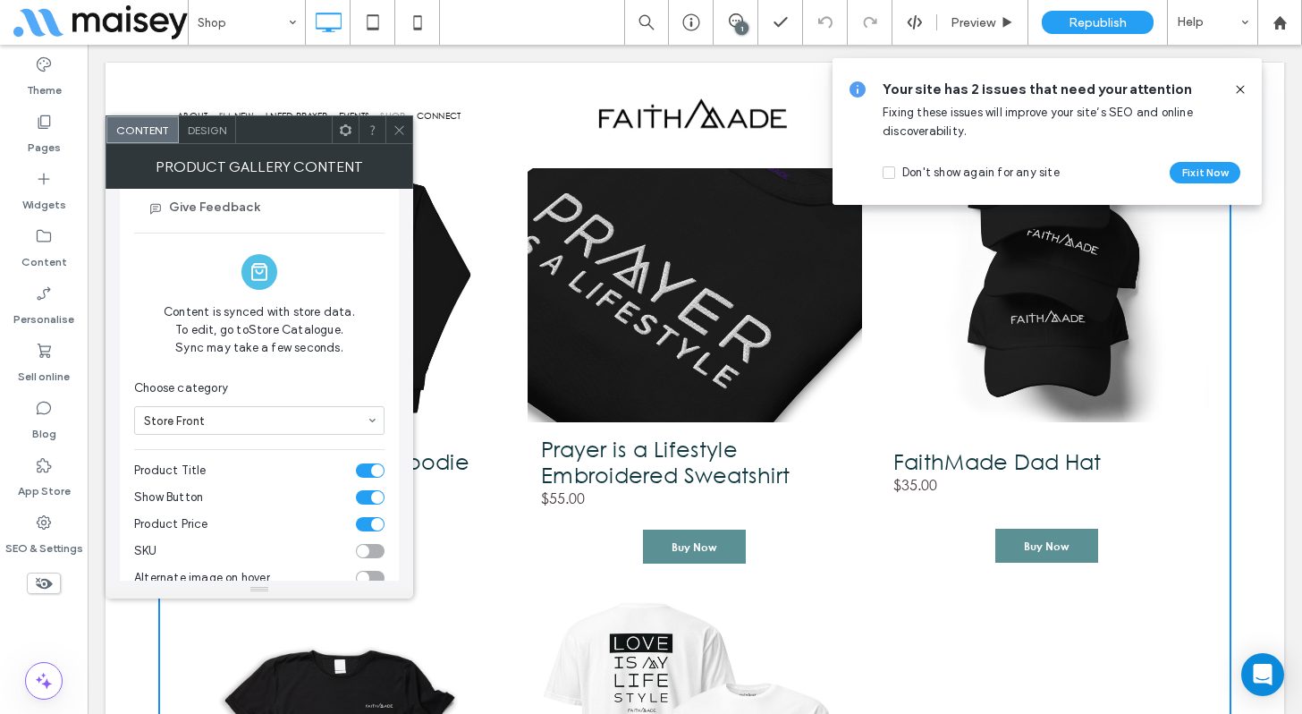
scroll to position [0, 0]
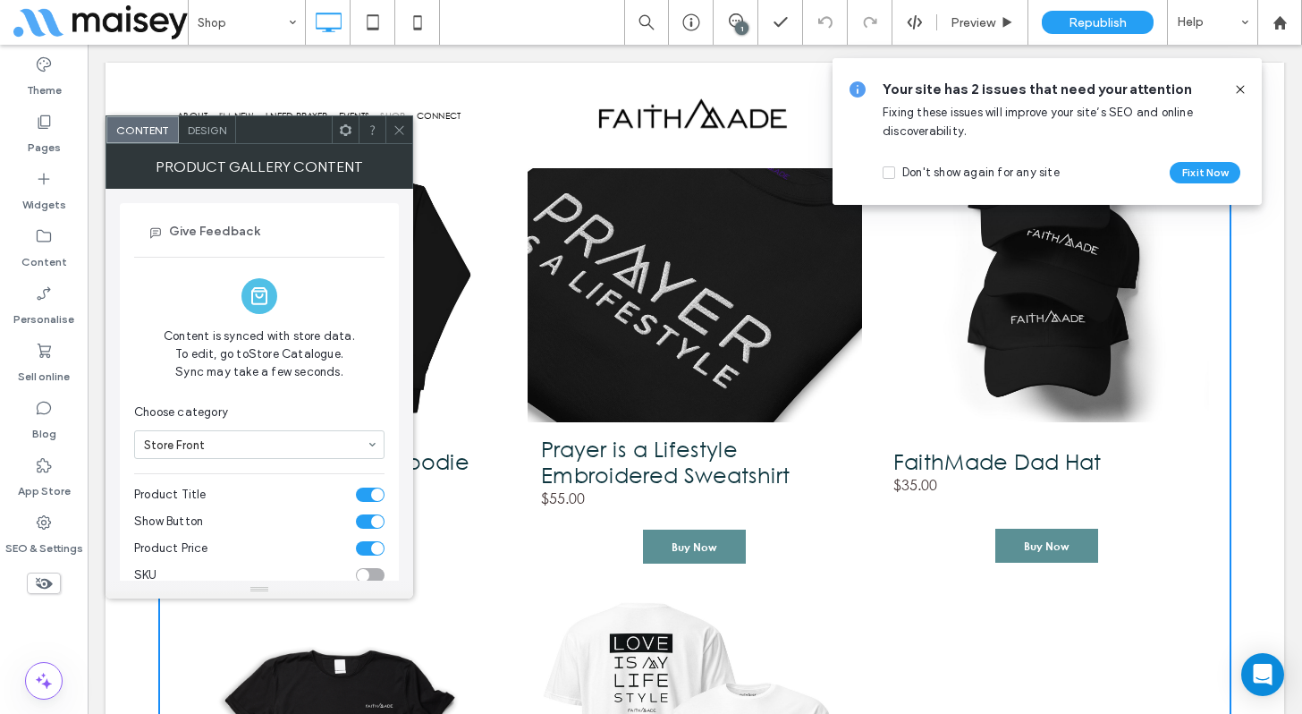
click at [203, 132] on span "Design" at bounding box center [207, 129] width 38 height 13
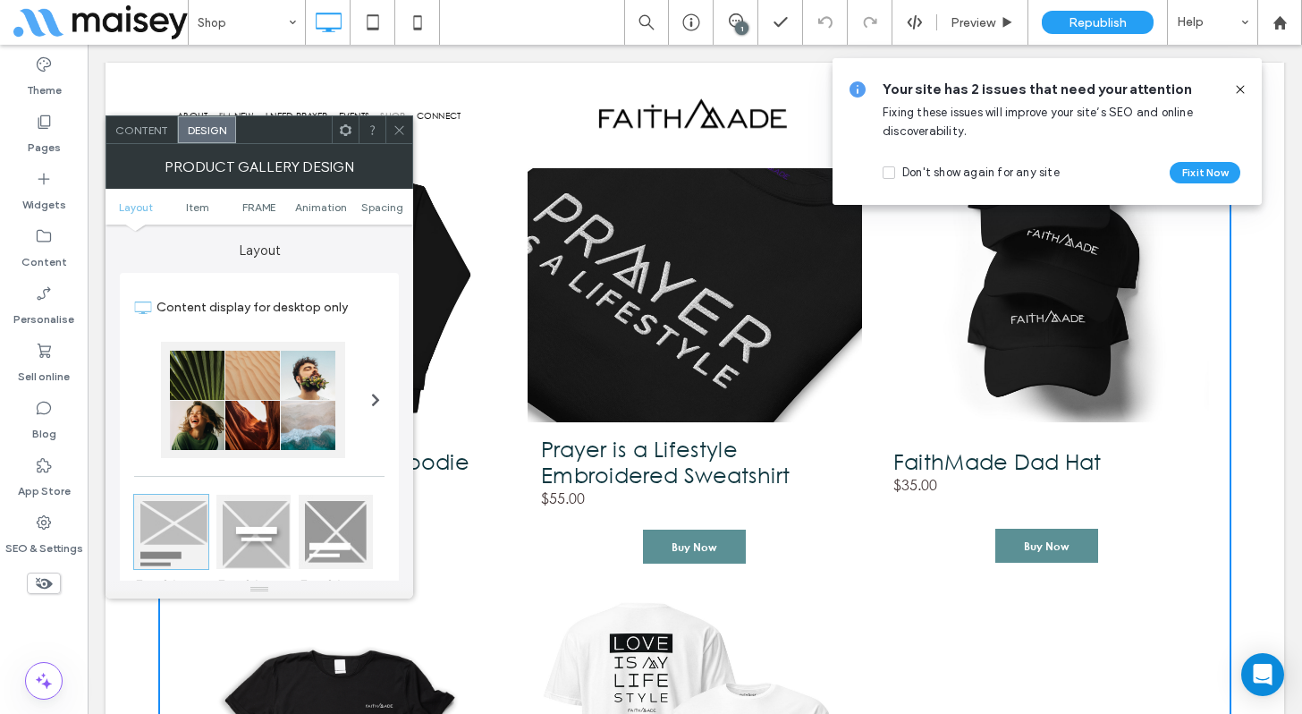
click at [400, 135] on icon at bounding box center [399, 129] width 13 height 13
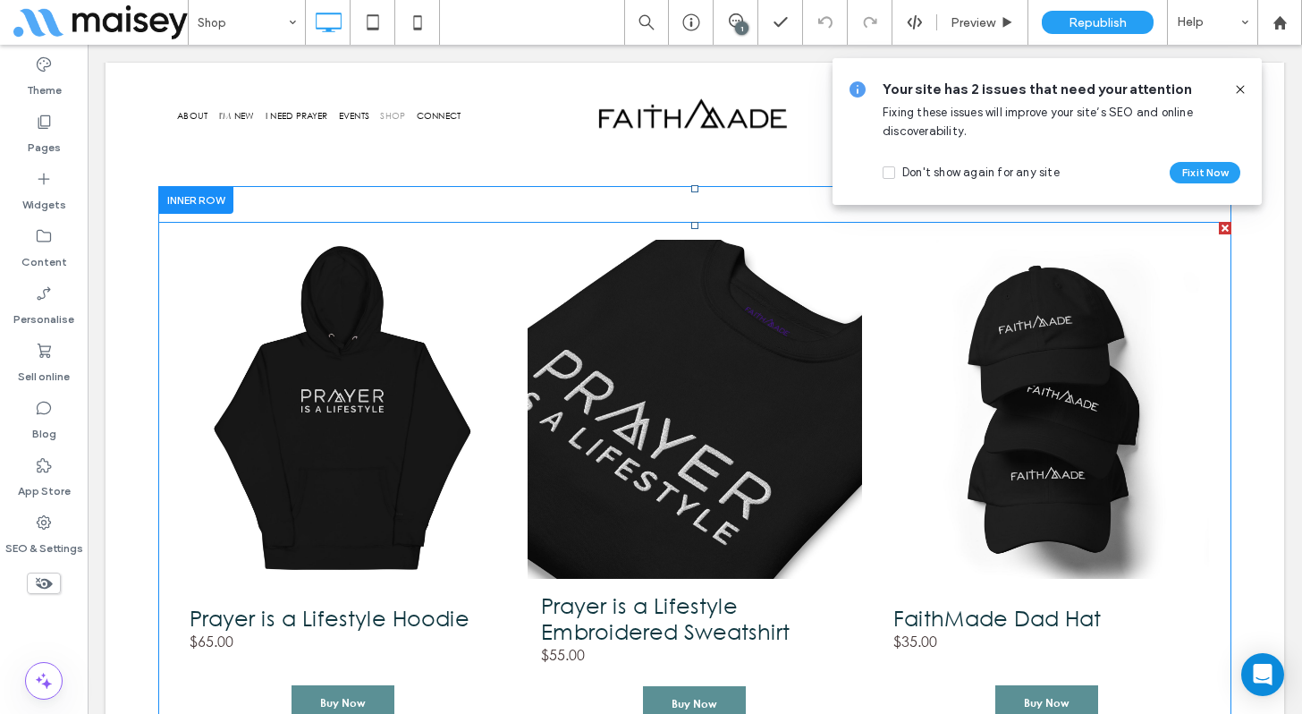
scroll to position [750, 0]
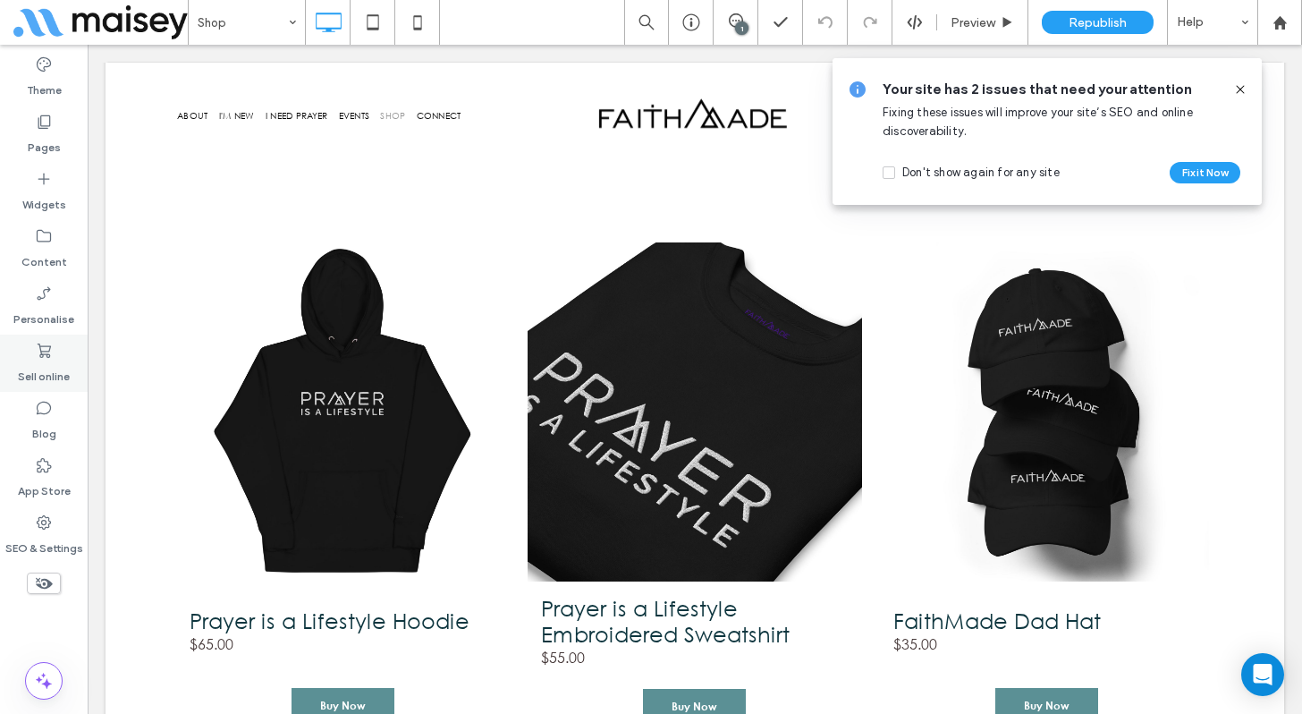
click at [38, 363] on label "Sell online" at bounding box center [44, 371] width 52 height 25
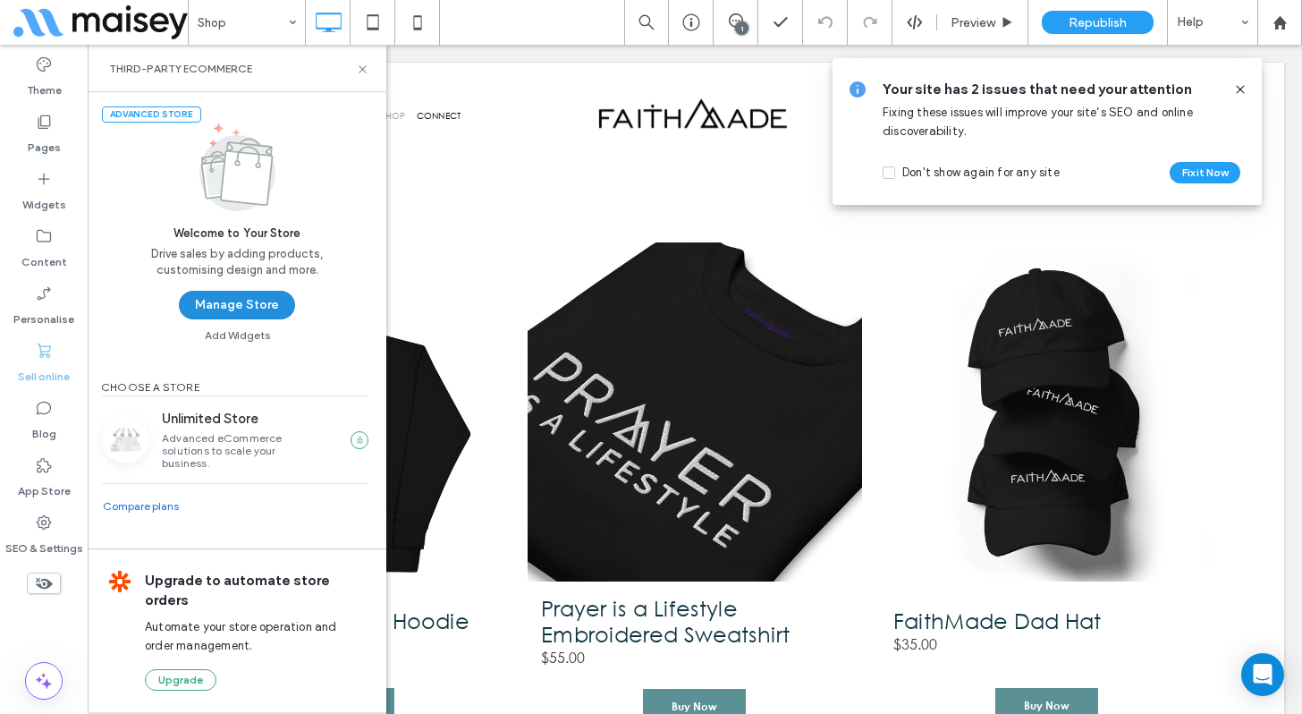
click at [236, 308] on button "Manage Store" at bounding box center [237, 305] width 116 height 29
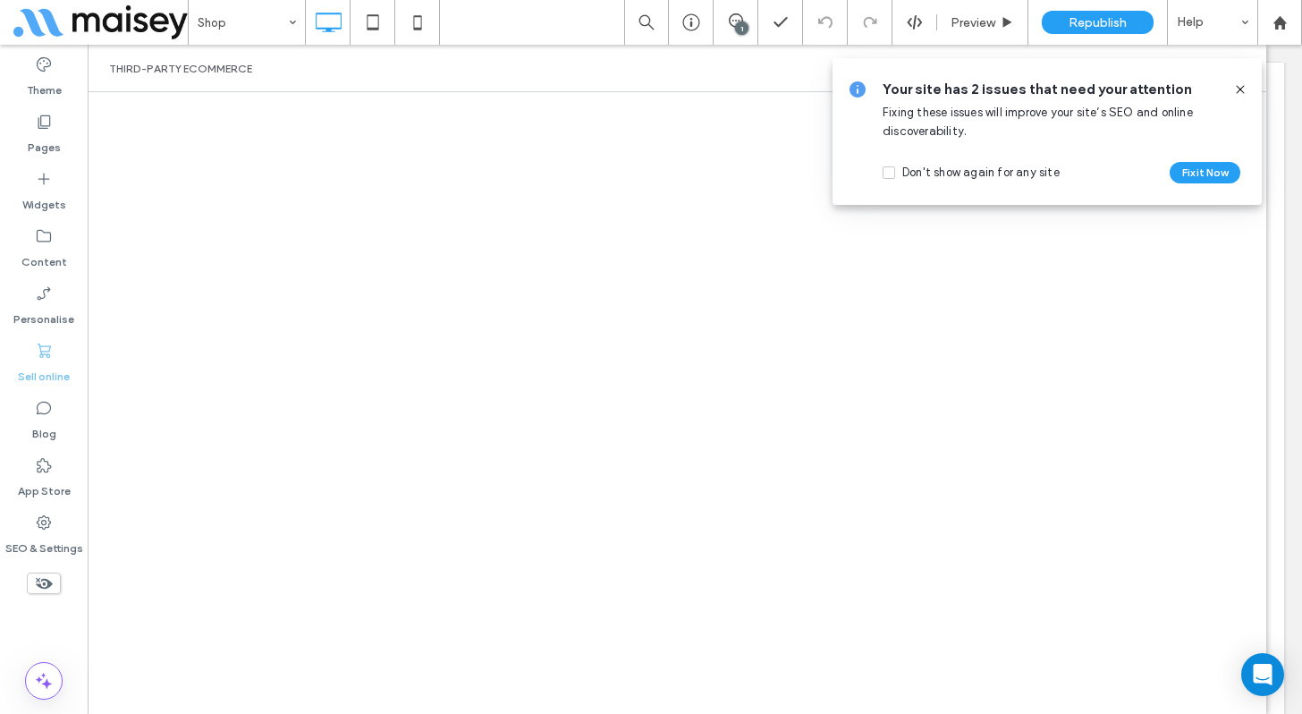
click at [1240, 89] on use at bounding box center [1240, 89] width 8 height 8
